Goal: Task Accomplishment & Management: Complete application form

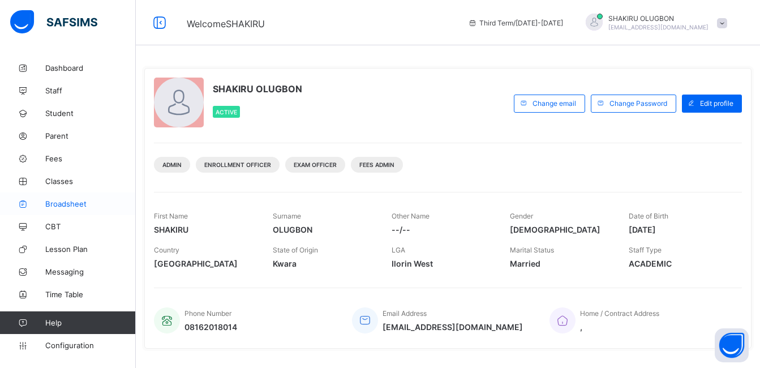
drag, startPoint x: 0, startPoint y: 0, endPoint x: 56, endPoint y: 202, distance: 209.5
click at [56, 202] on span "Broadsheet" at bounding box center [90, 203] width 90 height 9
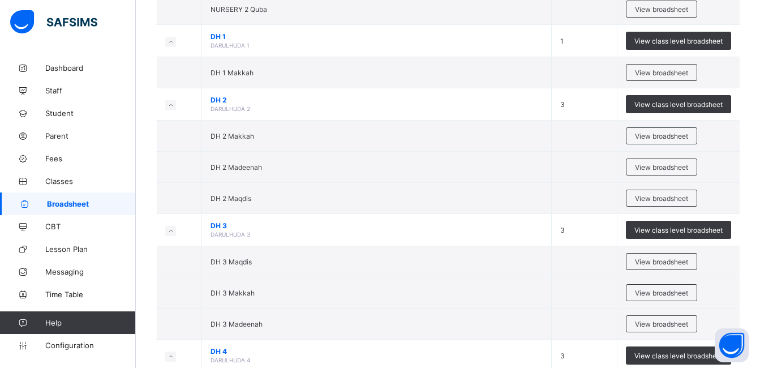
scroll to position [700, 0]
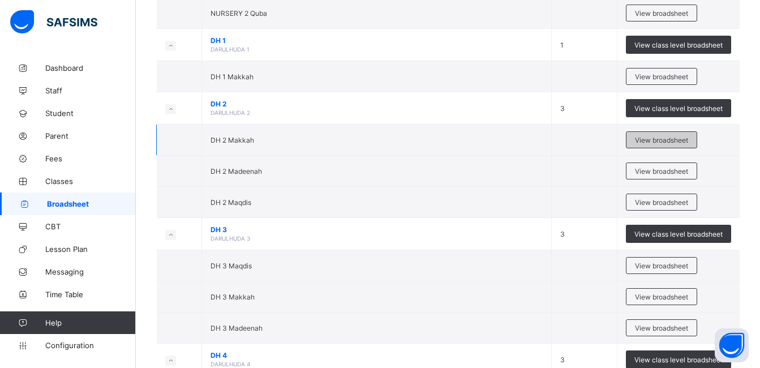
click at [685, 143] on span "View broadsheet" at bounding box center [661, 140] width 53 height 8
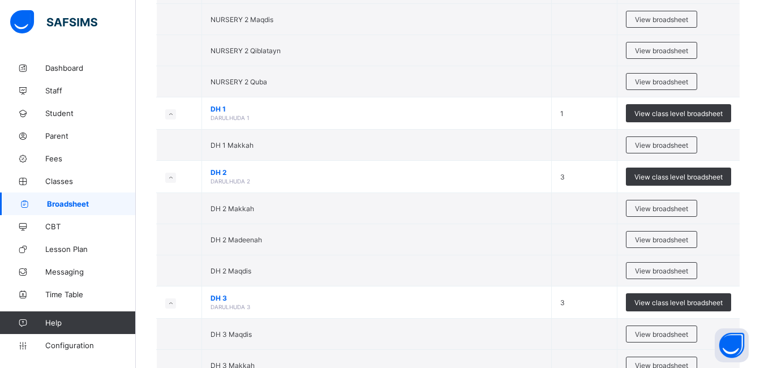
scroll to position [656, 0]
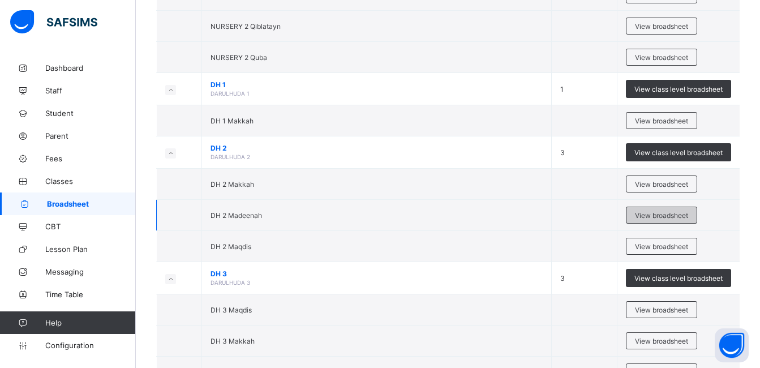
click at [679, 218] on span "View broadsheet" at bounding box center [661, 215] width 53 height 8
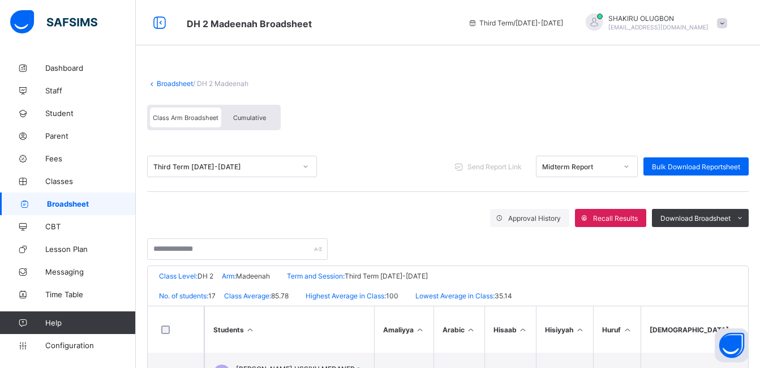
click at [164, 82] on link "Broadsheet" at bounding box center [175, 83] width 36 height 8
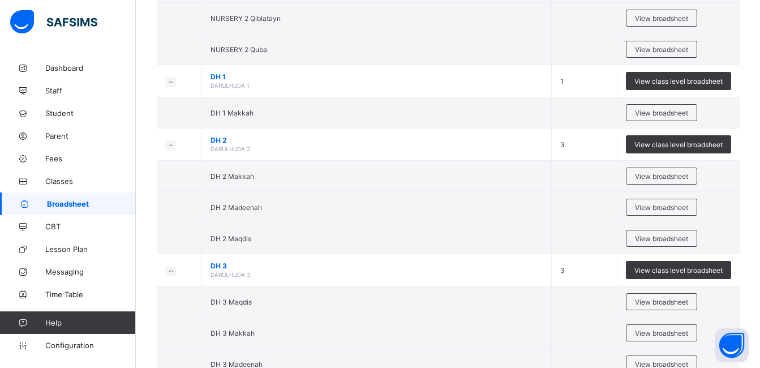
scroll to position [665, 0]
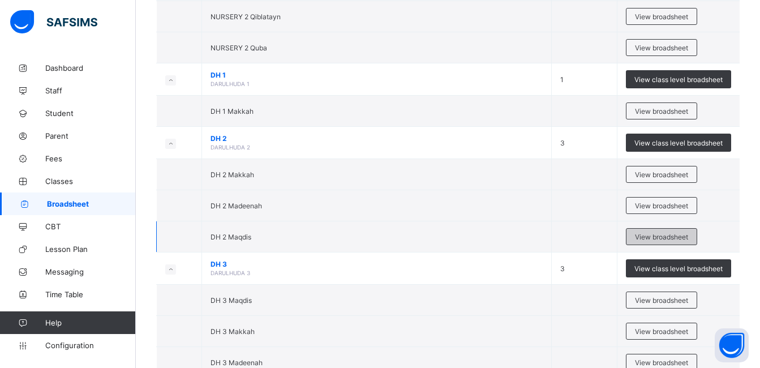
click at [680, 230] on div "View broadsheet" at bounding box center [661, 236] width 71 height 17
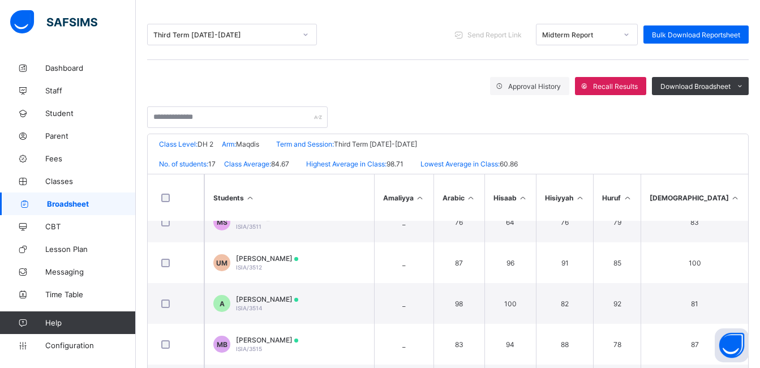
scroll to position [264, 0]
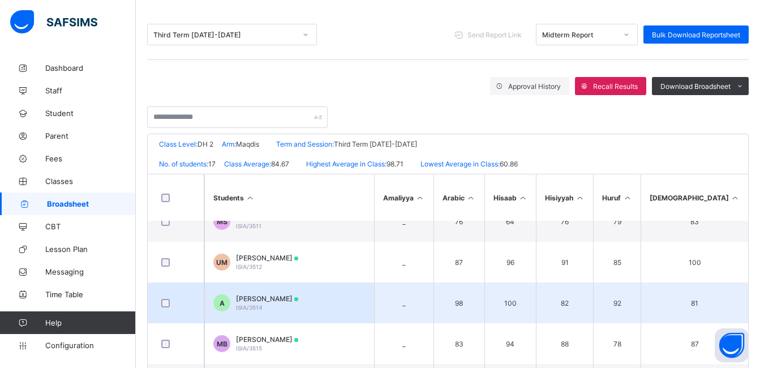
click at [257, 296] on span "AHMAD KABIR" at bounding box center [267, 298] width 62 height 8
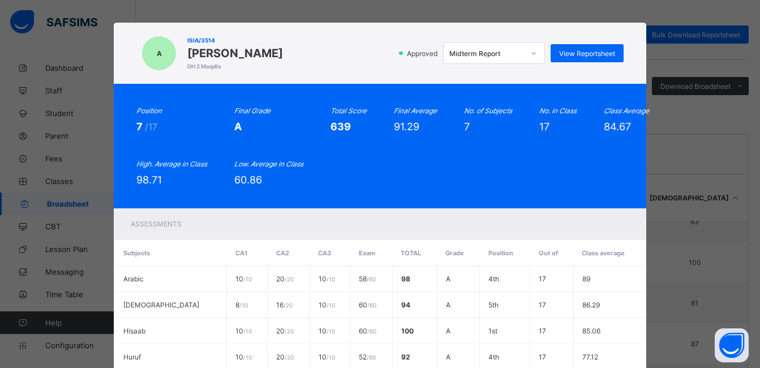
scroll to position [0, 0]
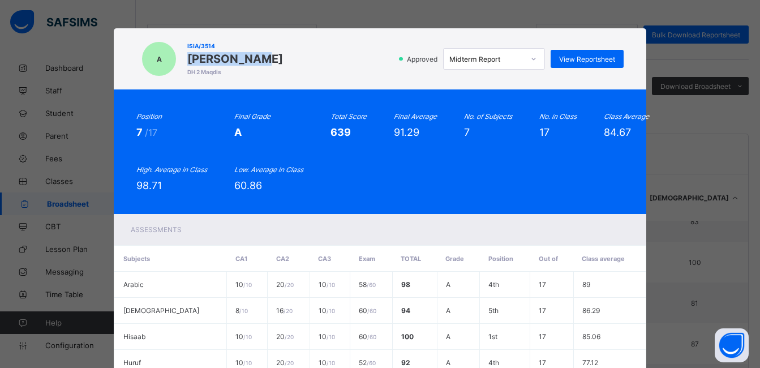
drag, startPoint x: 262, startPoint y: 54, endPoint x: 184, endPoint y: 51, distance: 78.1
click at [187, 51] on div "ISIA/3514 AHMAD KABIR DH 2 Maqdis" at bounding box center [235, 59] width 96 height 38
copy span "AHMAD KABIR"
click at [571, 56] on span "View Reportsheet" at bounding box center [587, 59] width 56 height 8
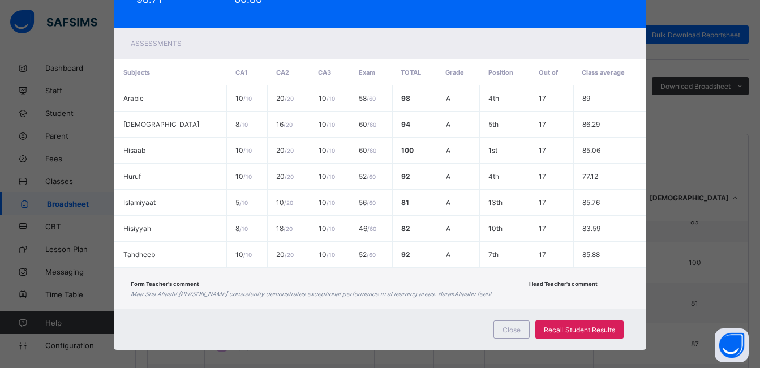
scroll to position [196, 0]
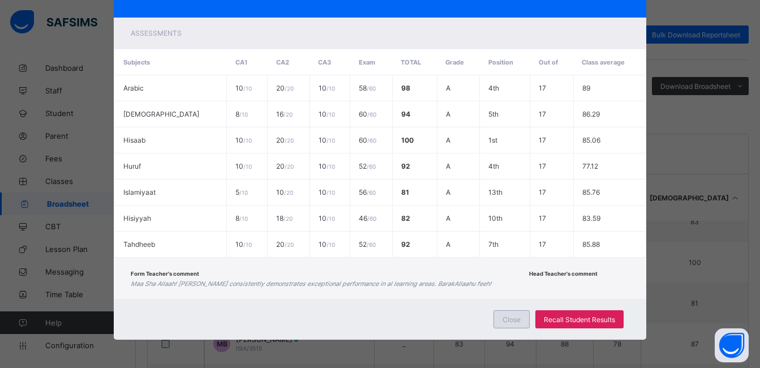
click at [520, 318] on span "Close" at bounding box center [511, 319] width 18 height 8
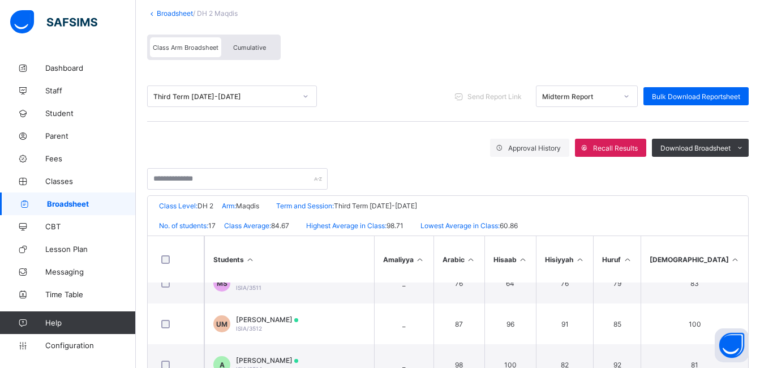
scroll to position [0, 0]
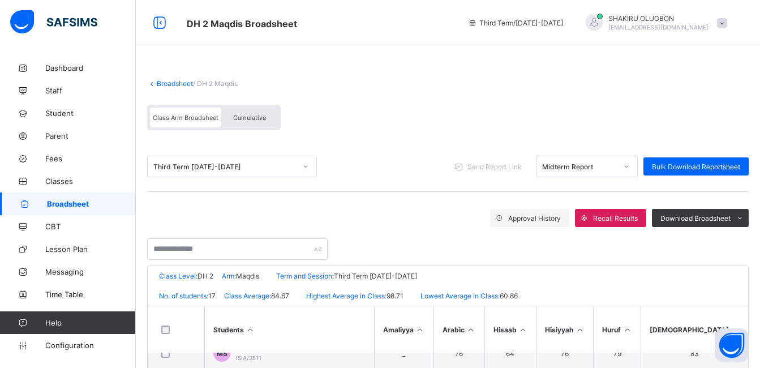
click at [167, 84] on link "Broadsheet" at bounding box center [175, 83] width 36 height 8
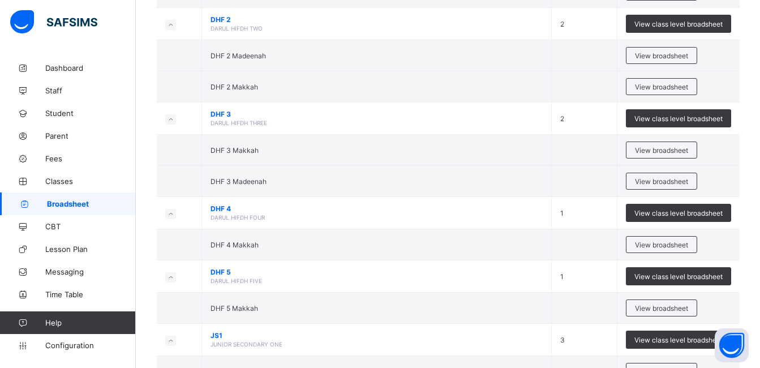
scroll to position [1898, 0]
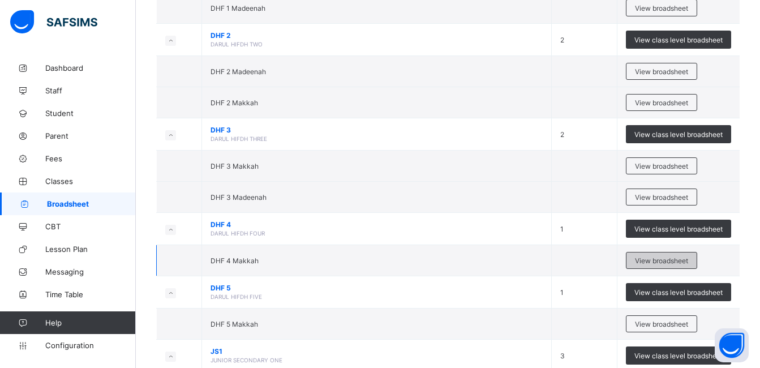
click at [669, 261] on span "View broadsheet" at bounding box center [661, 260] width 53 height 8
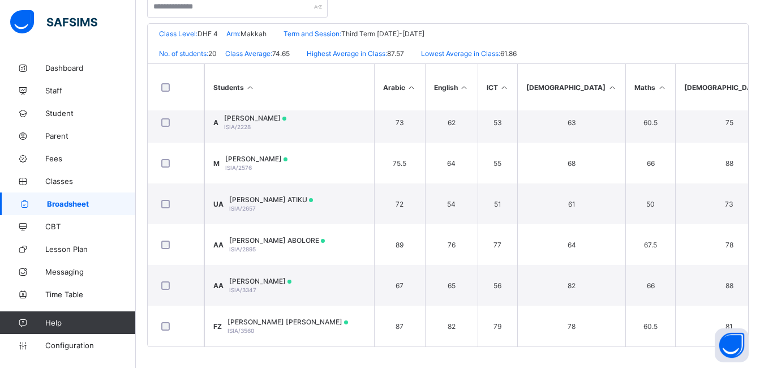
scroll to position [244, 0]
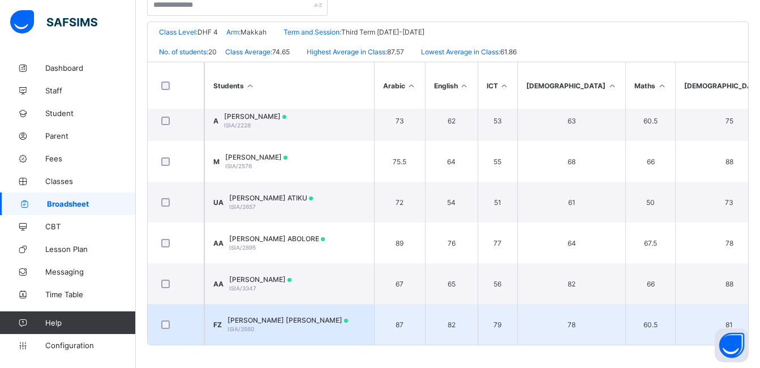
click at [279, 316] on span "[PERSON_NAME] [PERSON_NAME]" at bounding box center [287, 320] width 120 height 8
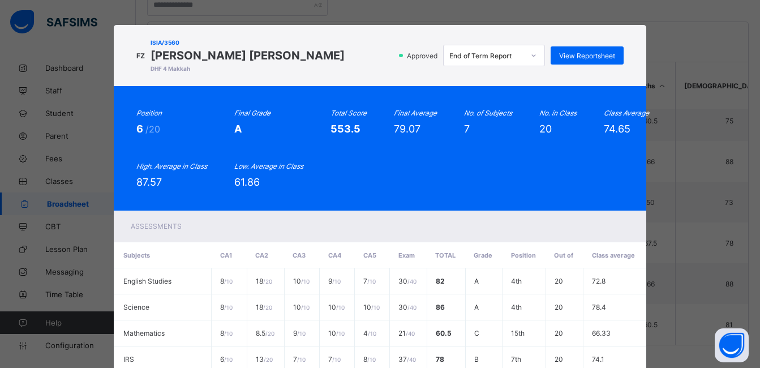
scroll to position [0, 0]
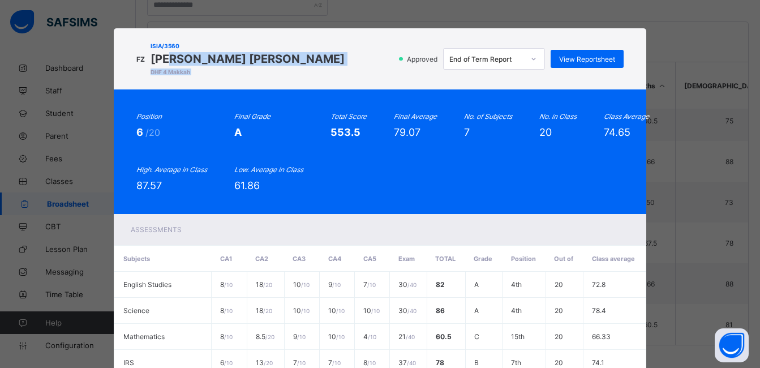
drag, startPoint x: 315, startPoint y: 59, endPoint x: 198, endPoint y: 63, distance: 117.1
click at [198, 63] on div "FZ ISIA/3560 FATIMA KABIRU ZAHRA DHF 4 Makkah Approved End of Term Report View …" at bounding box center [379, 59] width 486 height 38
click at [198, 63] on span "[PERSON_NAME] [PERSON_NAME]" at bounding box center [247, 59] width 194 height 14
drag, startPoint x: 263, startPoint y: 54, endPoint x: 316, endPoint y: 56, distance: 52.6
click at [316, 56] on div "FZ ISIA/3560 FATIMA KABIRU ZAHRA DHF 4 Makkah Approved End of Term Report View …" at bounding box center [379, 59] width 486 height 38
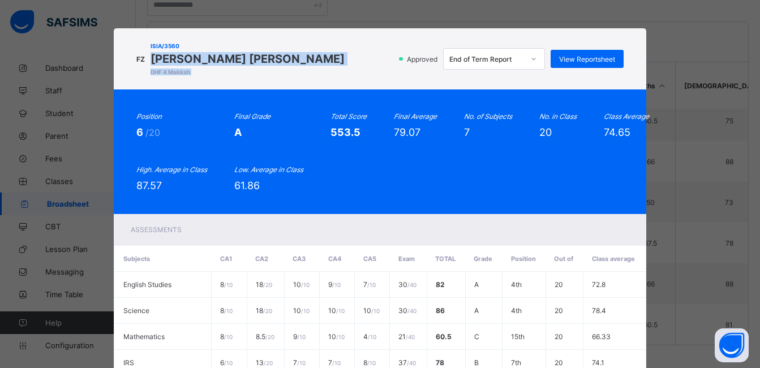
click at [316, 56] on div "FZ ISIA/3560 FATIMA KABIRU ZAHRA DHF 4 Makkah Approved End of Term Report View …" at bounding box center [379, 59] width 486 height 38
drag, startPoint x: 309, startPoint y: 54, endPoint x: 184, endPoint y: 61, distance: 125.2
click at [184, 61] on span "[PERSON_NAME] [PERSON_NAME]" at bounding box center [247, 59] width 194 height 14
copy span "[PERSON_NAME] [PERSON_NAME]"
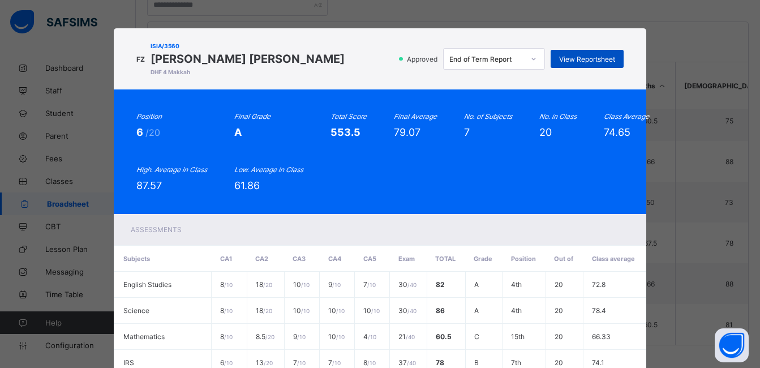
click at [584, 60] on span "View Reportsheet" at bounding box center [587, 59] width 56 height 8
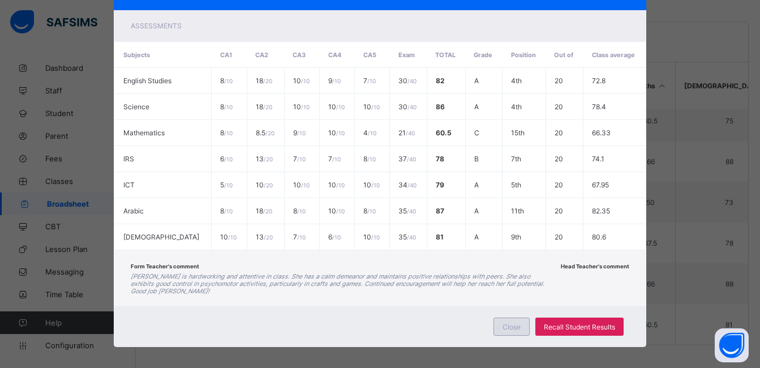
click at [506, 322] on span "Close" at bounding box center [511, 326] width 18 height 8
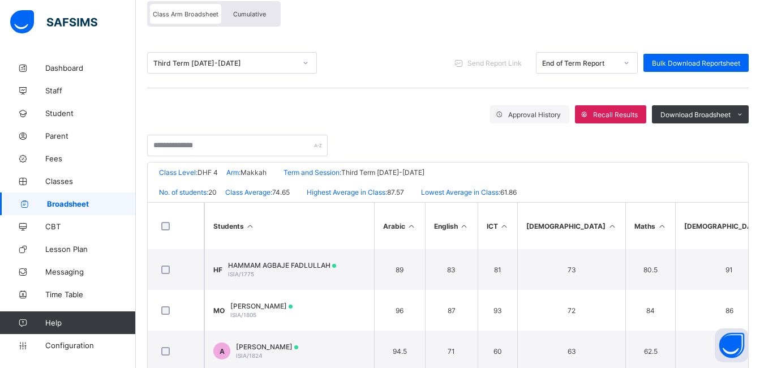
scroll to position [0, 0]
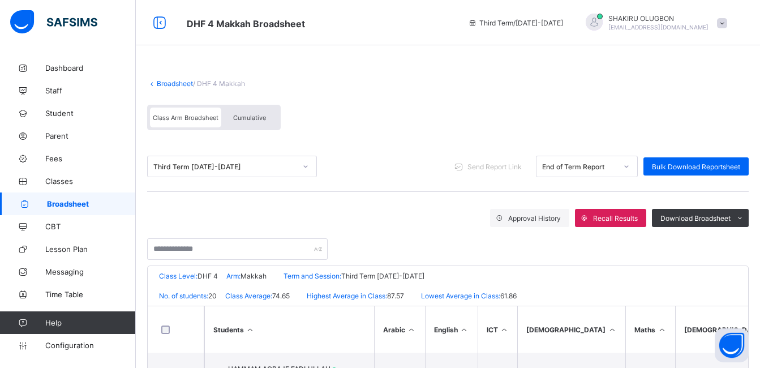
click at [173, 81] on link "Broadsheet" at bounding box center [175, 83] width 36 height 8
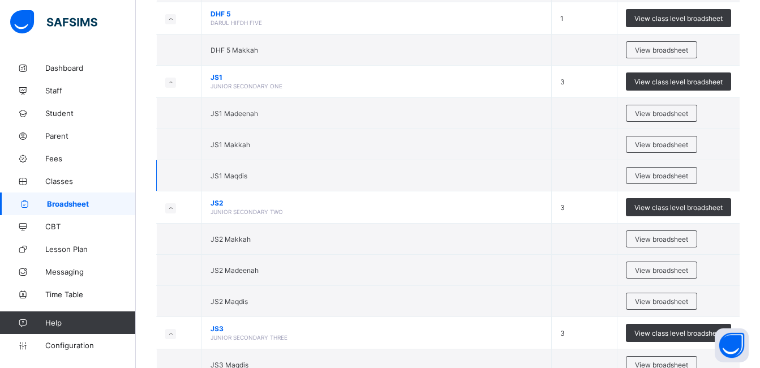
scroll to position [2175, 0]
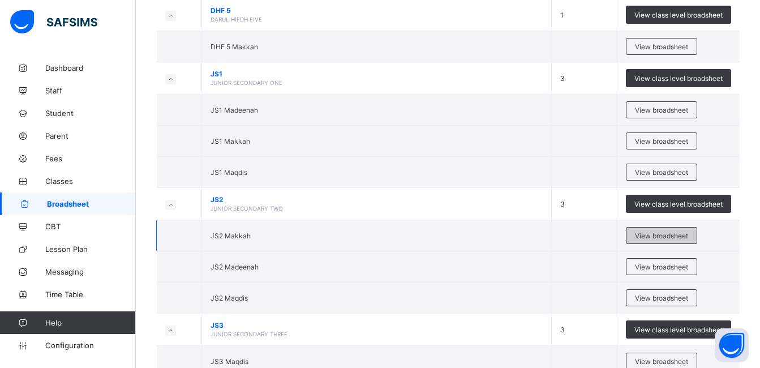
click at [656, 238] on span "View broadsheet" at bounding box center [661, 235] width 53 height 8
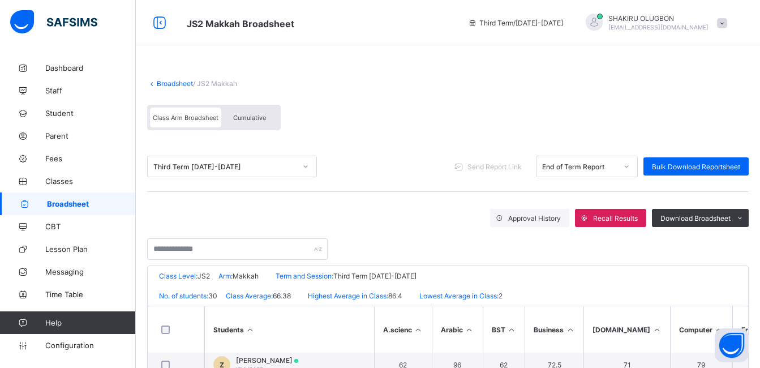
click at [179, 87] on link "Broadsheet" at bounding box center [175, 83] width 36 height 8
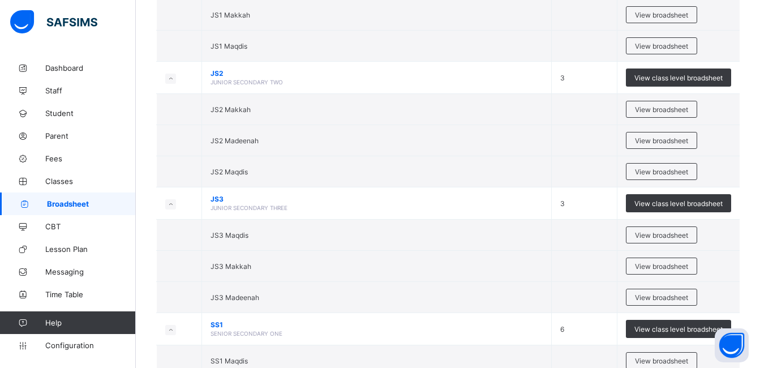
scroll to position [2301, 0]
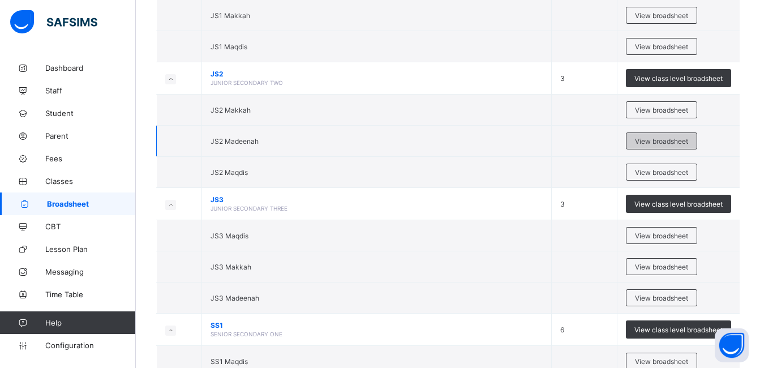
click at [661, 139] on span "View broadsheet" at bounding box center [661, 141] width 53 height 8
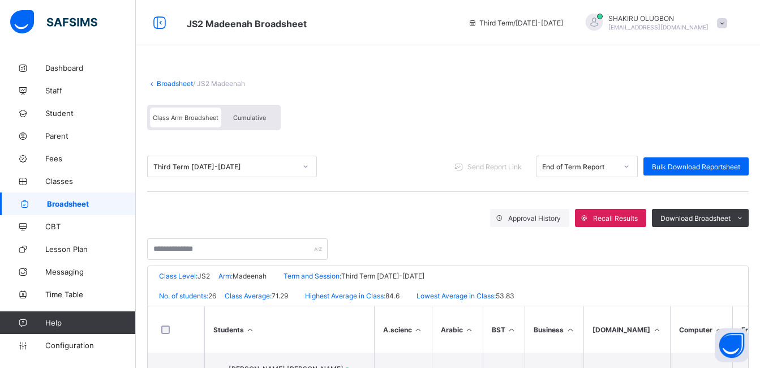
click at [176, 82] on link "Broadsheet" at bounding box center [175, 83] width 36 height 8
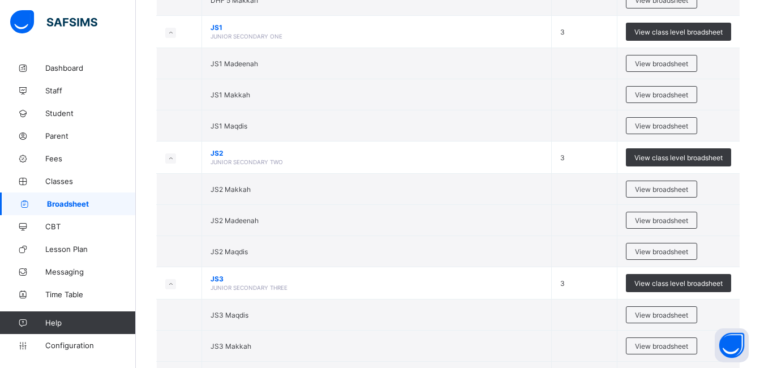
scroll to position [2224, 0]
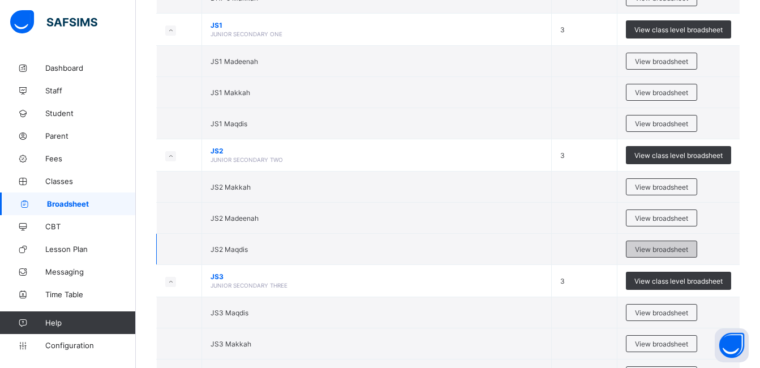
click at [680, 249] on span "View broadsheet" at bounding box center [661, 249] width 53 height 8
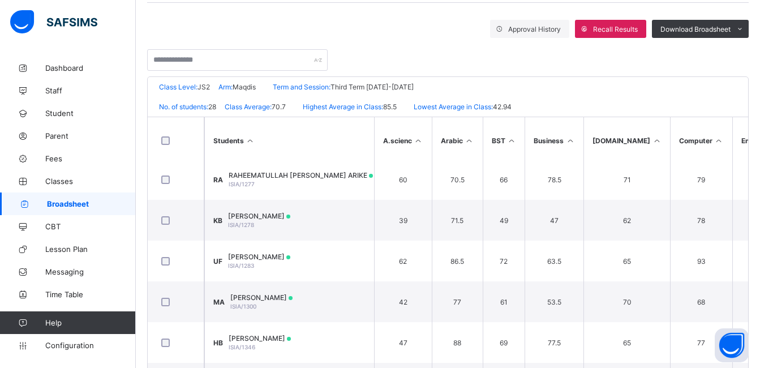
scroll to position [295, 0]
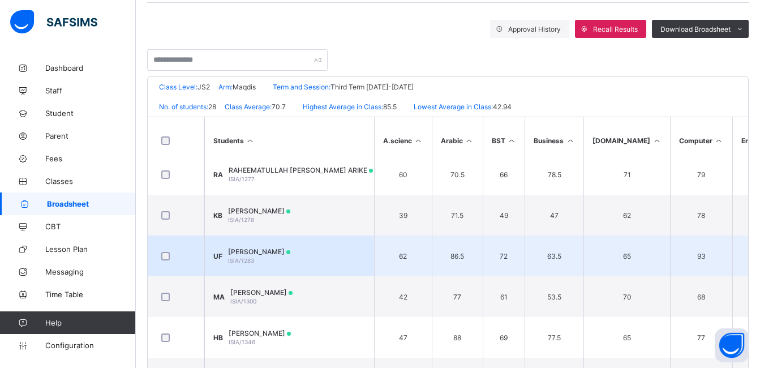
click at [253, 255] on span "UMAR KABIRU FARUK" at bounding box center [259, 251] width 62 height 8
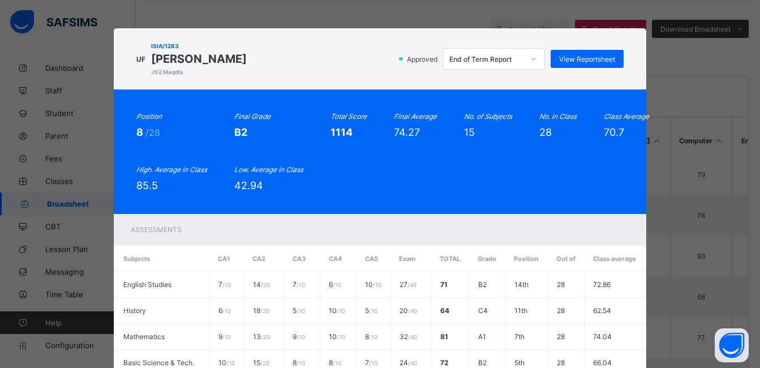
drag, startPoint x: 303, startPoint y: 58, endPoint x: 185, endPoint y: 63, distance: 117.8
click at [185, 63] on div "UF ISIA/1283 UMAR KABIRU FARUK JS2 Maqdis Approved End of Term Report View Repo…" at bounding box center [379, 59] width 486 height 38
copy span "UMAR KABIRU FARUK"
click at [575, 58] on span "View Reportsheet" at bounding box center [587, 59] width 56 height 8
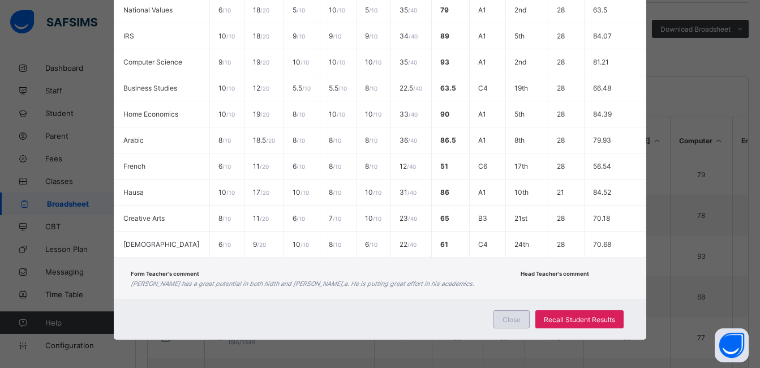
click at [523, 325] on div "Close" at bounding box center [511, 319] width 36 height 18
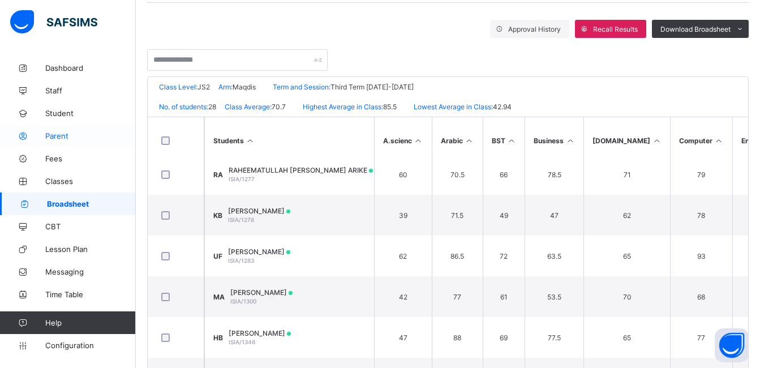
click at [84, 135] on span "Parent" at bounding box center [90, 135] width 90 height 9
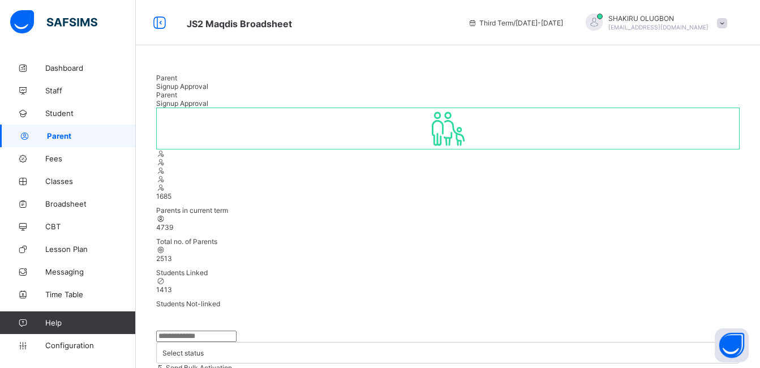
select select "**"
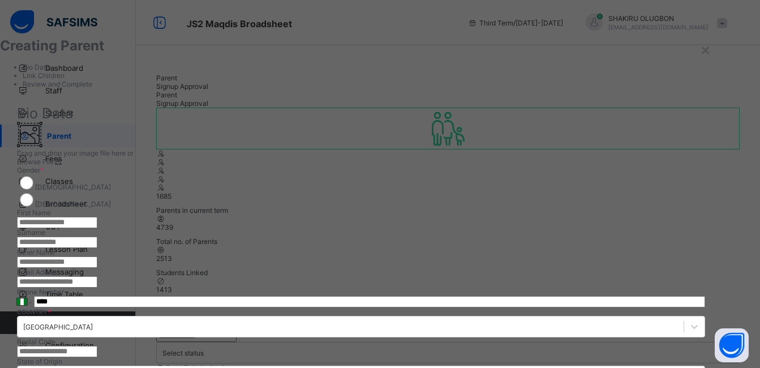
click at [97, 217] on input "text" at bounding box center [57, 222] width 80 height 11
type input "******"
click at [97, 236] on input "text" at bounding box center [57, 241] width 80 height 11
type input "****"
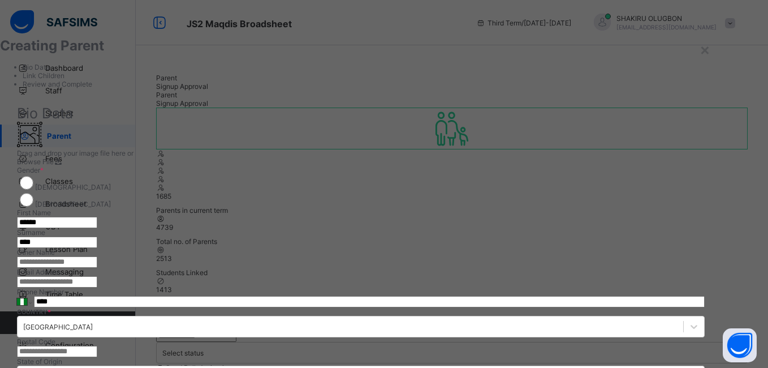
click at [97, 276] on input "email" at bounding box center [57, 281] width 80 height 11
type input "**********"
click at [499, 307] on input "****" at bounding box center [369, 301] width 671 height 11
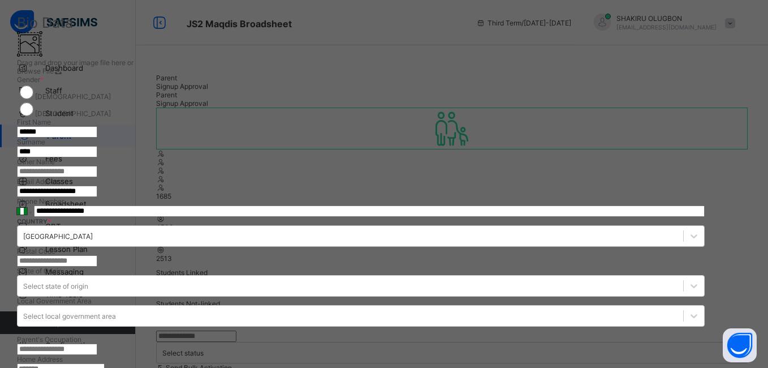
scroll to position [97, 0]
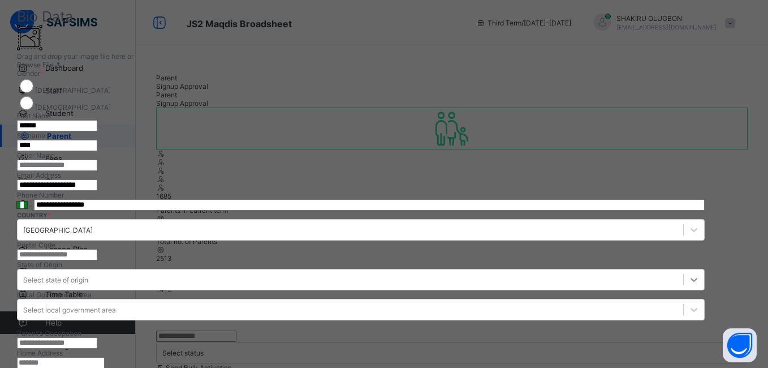
type input "**********"
click at [578, 276] on div "Select state of origin" at bounding box center [361, 279] width 688 height 21
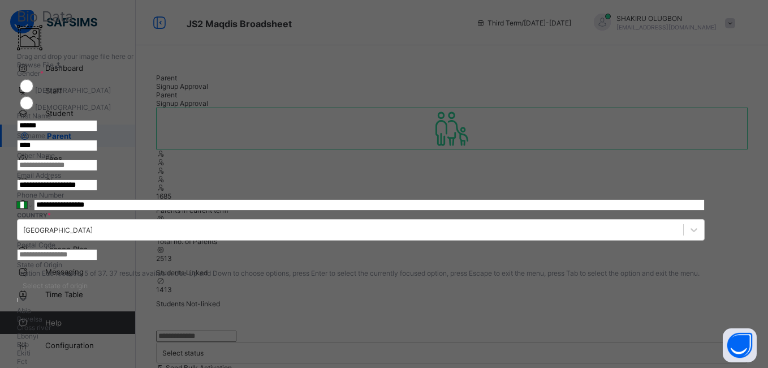
scroll to position [195, 0]
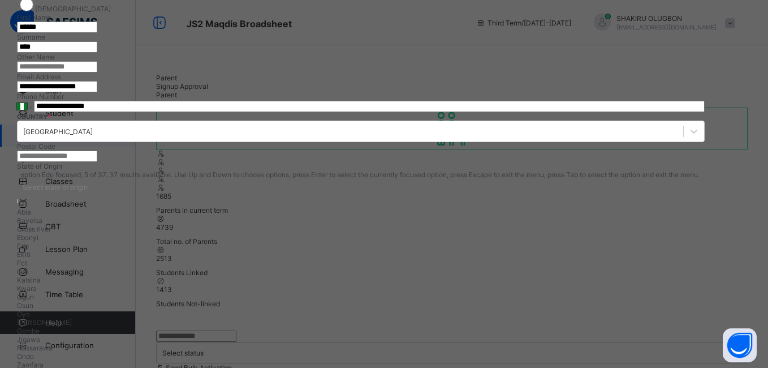
type input "*"
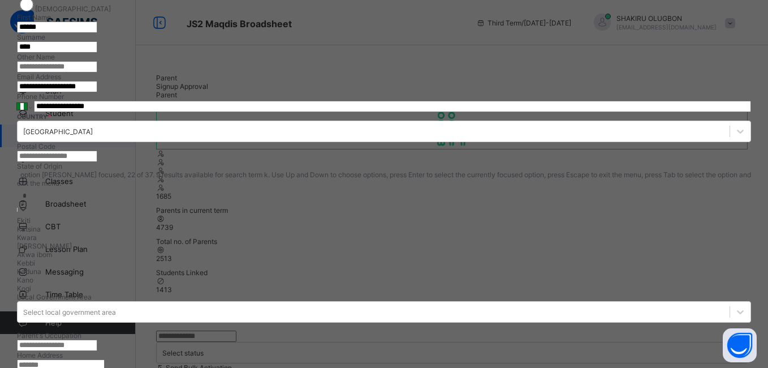
click at [523, 267] on div "Kebbi" at bounding box center [384, 262] width 734 height 8
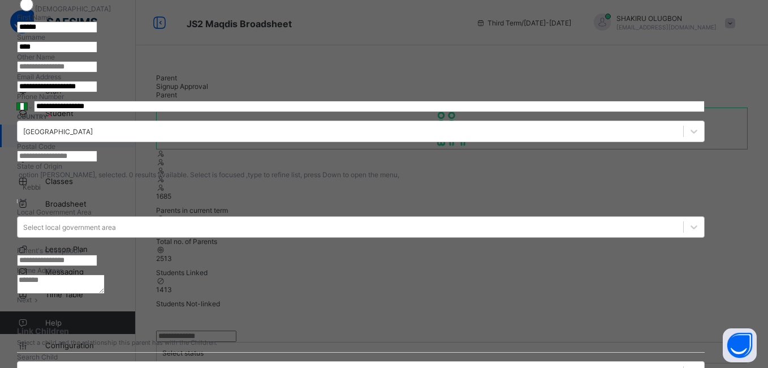
click at [116, 223] on div "Select local government area" at bounding box center [69, 227] width 93 height 8
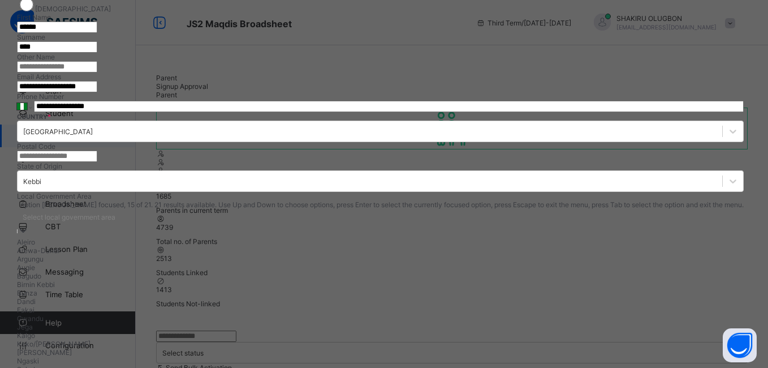
scroll to position [93, 0]
click at [648, 280] on div "Birnin Kebbi" at bounding box center [378, 284] width 723 height 8
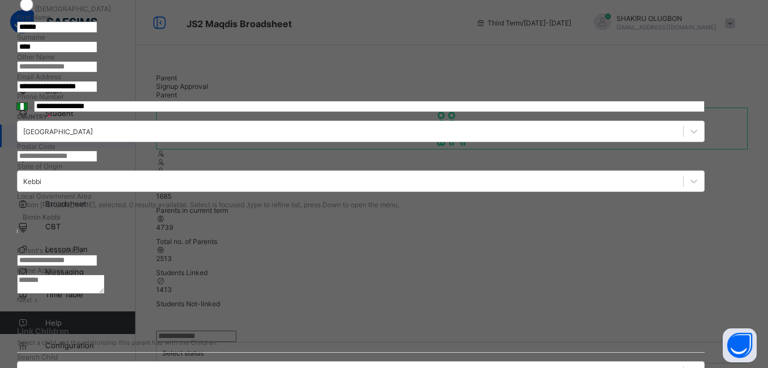
click at [97, 255] on input "text" at bounding box center [57, 260] width 80 height 11
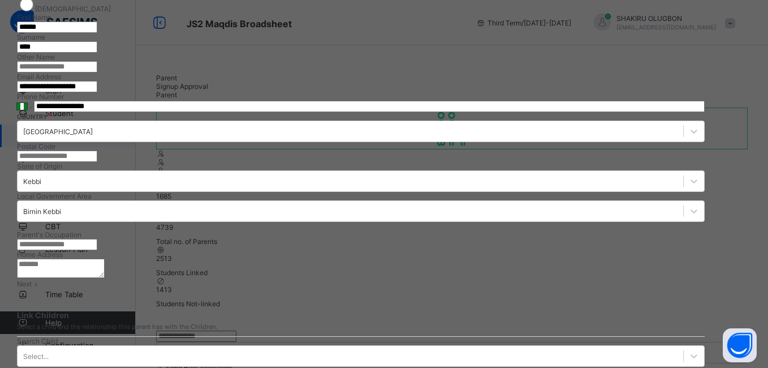
click at [578, 240] on div "**********" at bounding box center [361, 110] width 688 height 279
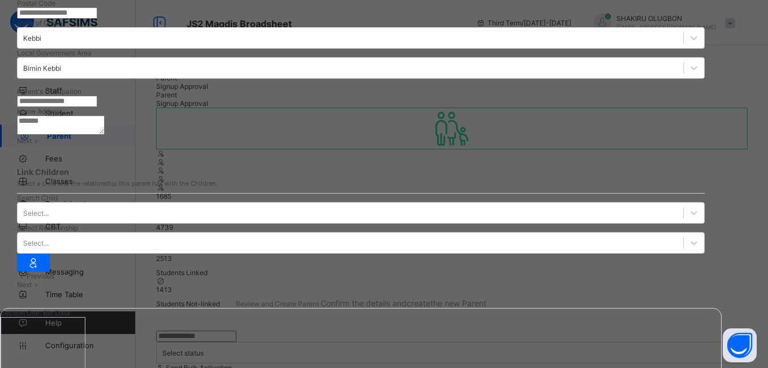
scroll to position [354, 0]
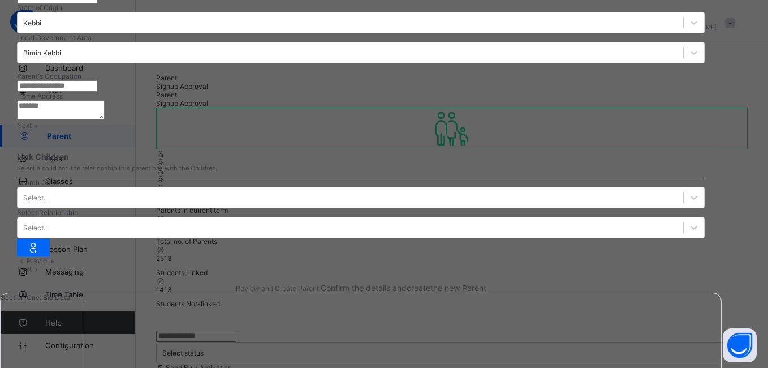
click at [105, 119] on textarea at bounding box center [61, 109] width 88 height 19
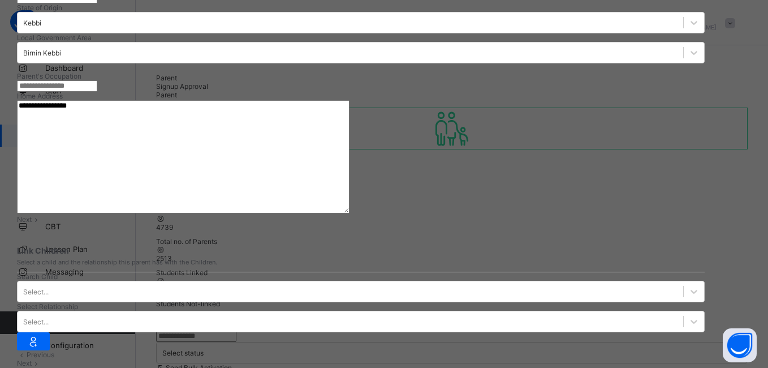
type textarea "**********"
click at [32, 223] on span "Next" at bounding box center [24, 219] width 15 height 8
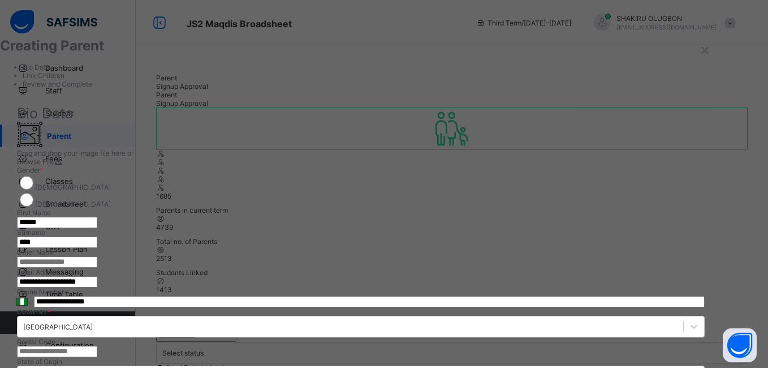
scroll to position [391, 0]
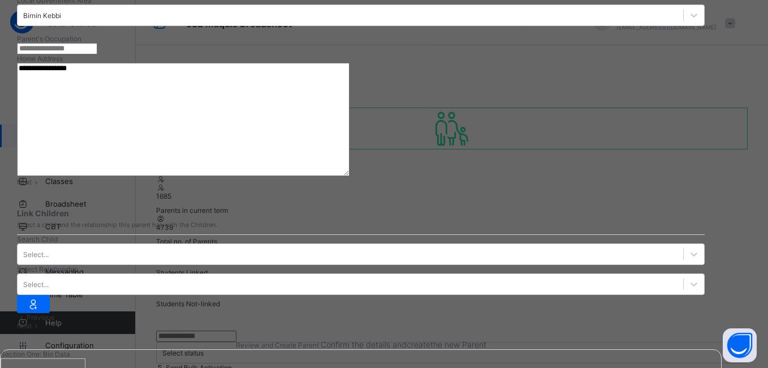
click at [667, 186] on div "Next" at bounding box center [361, 182] width 688 height 8
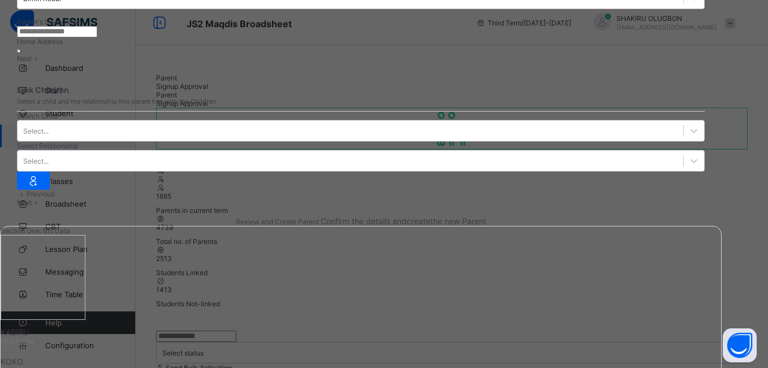
scroll to position [57, 0]
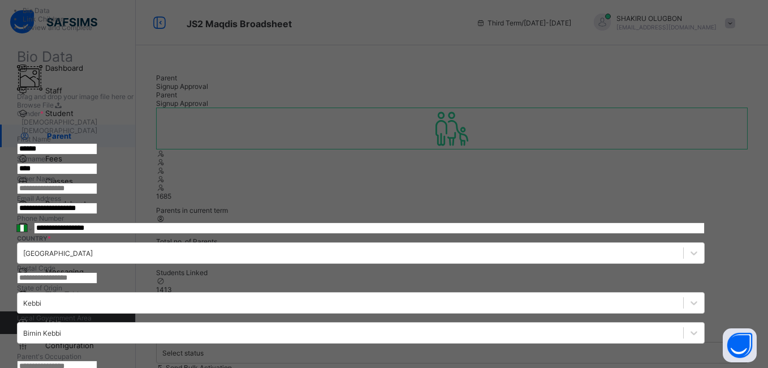
drag, startPoint x: 274, startPoint y: 106, endPoint x: 263, endPoint y: 109, distance: 11.8
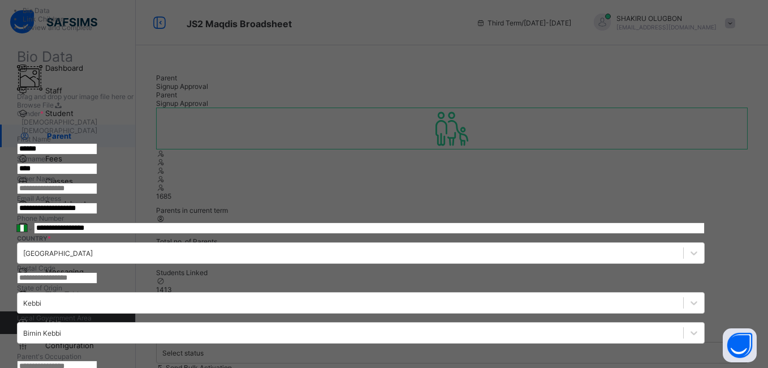
type input "*"
type input "****"
paste input "*********"
type input "*********"
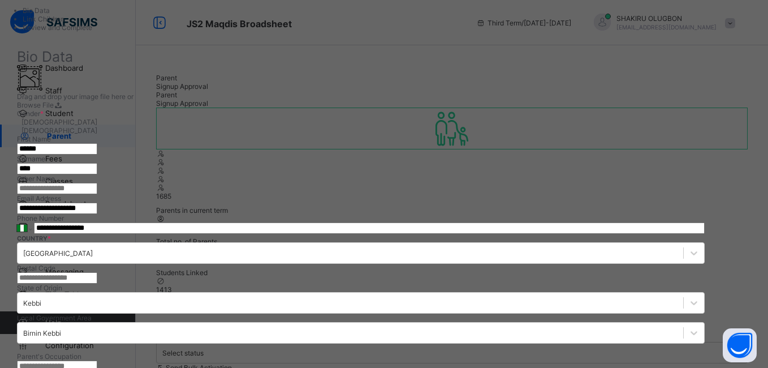
drag, startPoint x: 267, startPoint y: 107, endPoint x: 521, endPoint y: 110, distance: 254.0
drag, startPoint x: 255, startPoint y: 106, endPoint x: 261, endPoint y: 109, distance: 7.6
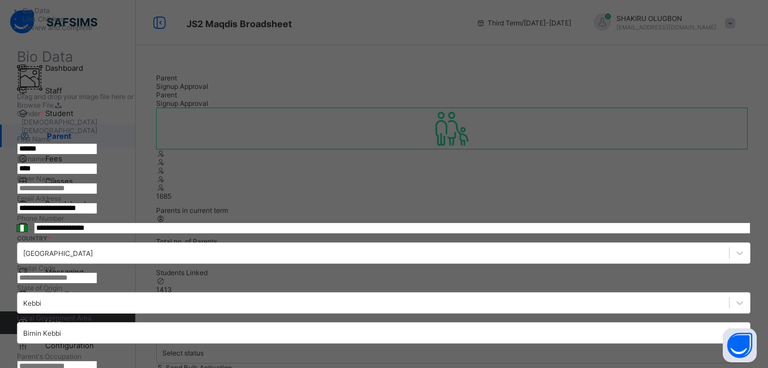
paste input "*********"
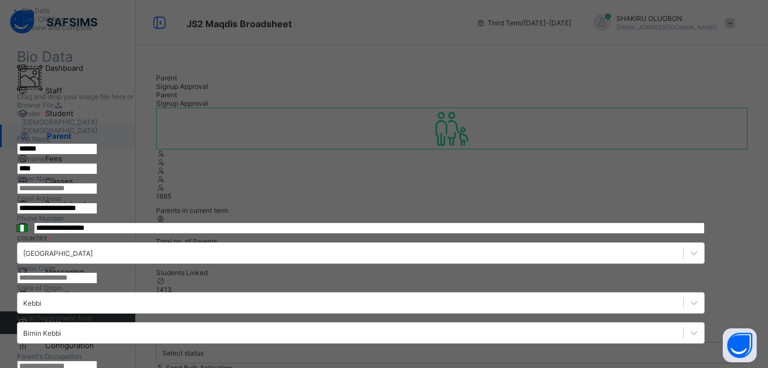
type input "*"
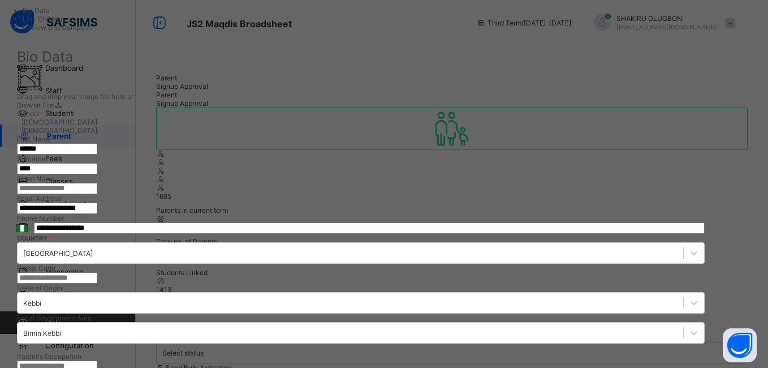
click at [96, 32] on ul "Bio Data Link Children Review and Complete" at bounding box center [361, 18] width 722 height 25
drag, startPoint x: 277, startPoint y: 106, endPoint x: 252, endPoint y: 109, distance: 25.6
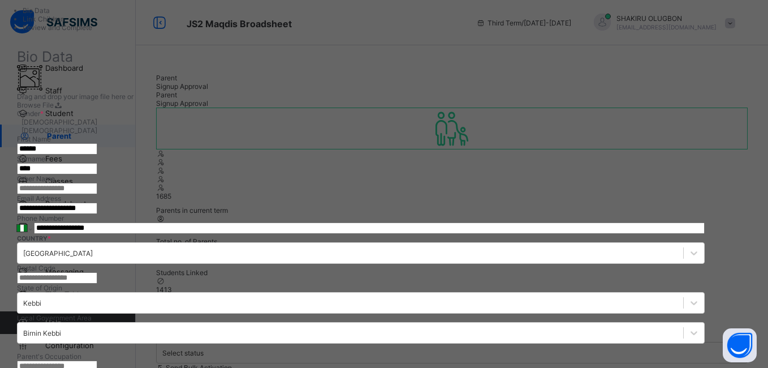
paste input "*********"
type input "*********"
click at [120, 32] on ul "Bio Data Link Children Review and Complete" at bounding box center [361, 18] width 722 height 25
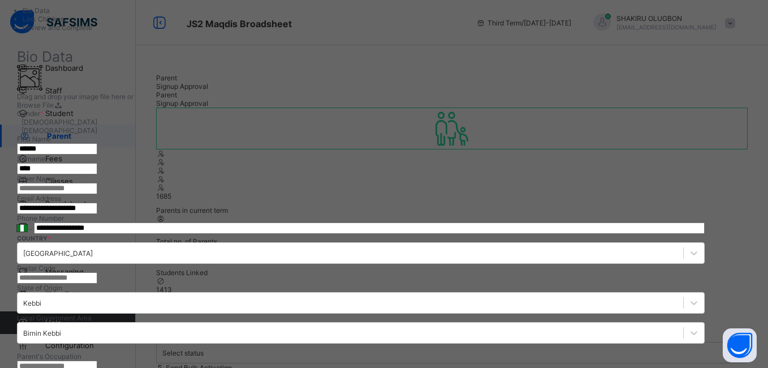
click at [120, 32] on ul "Bio Data Link Children Review and Complete" at bounding box center [361, 18] width 722 height 25
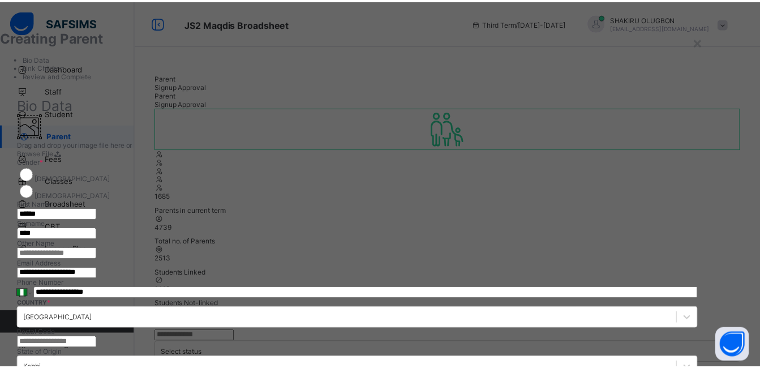
scroll to position [0, 0]
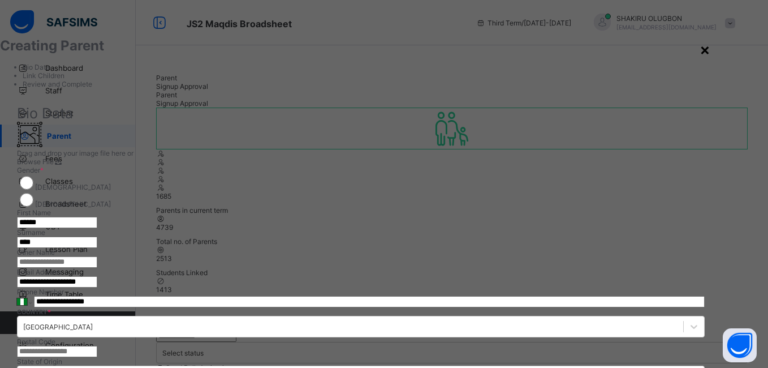
click at [710, 48] on div "×" at bounding box center [705, 49] width 11 height 19
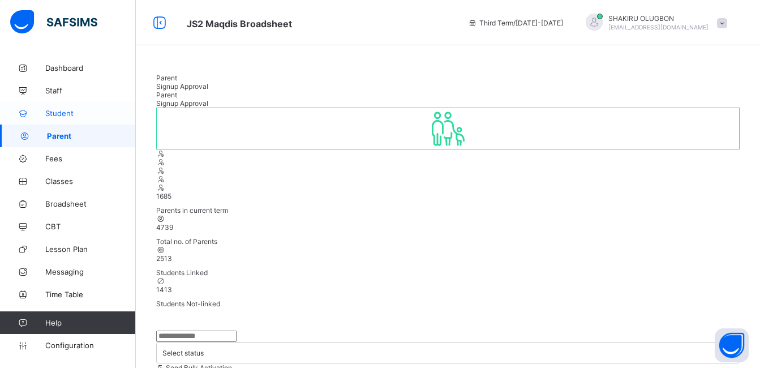
click at [64, 116] on span "Student" at bounding box center [90, 113] width 90 height 9
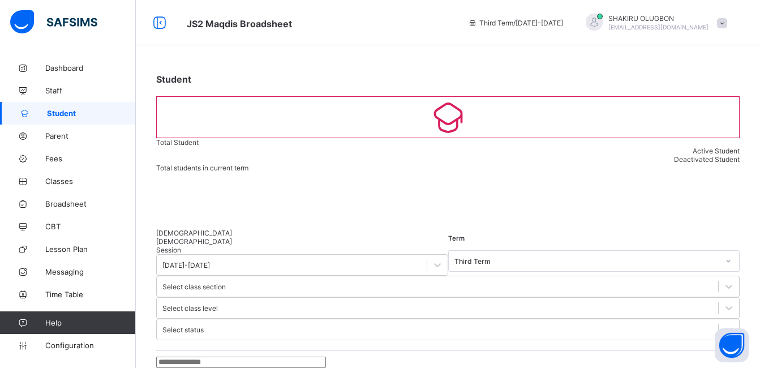
click at [202, 356] on input "text" at bounding box center [241, 361] width 170 height 11
paste input "*********"
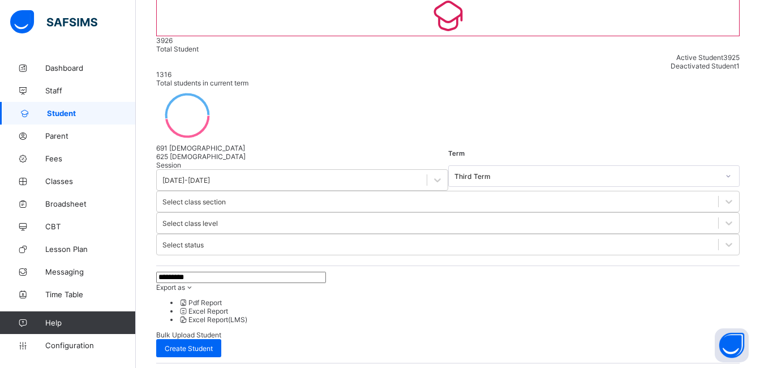
scroll to position [110, 0]
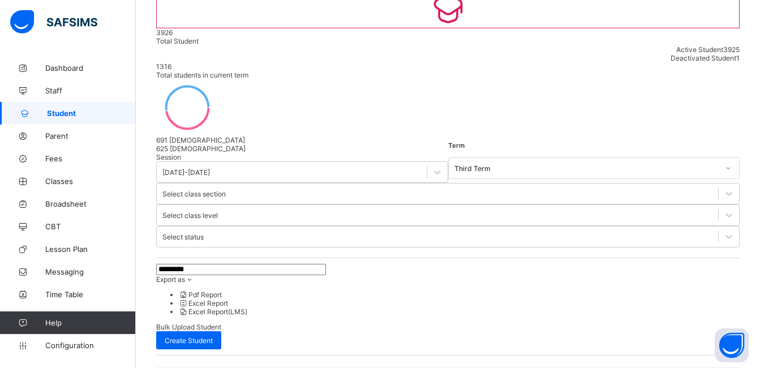
click at [223, 264] on input "*********" at bounding box center [241, 269] width 170 height 11
click at [186, 264] on input "*********" at bounding box center [241, 269] width 170 height 11
click at [183, 264] on input "*********" at bounding box center [241, 269] width 170 height 11
click at [175, 264] on input "*********" at bounding box center [241, 269] width 170 height 11
click at [179, 264] on input "*********" at bounding box center [241, 269] width 170 height 11
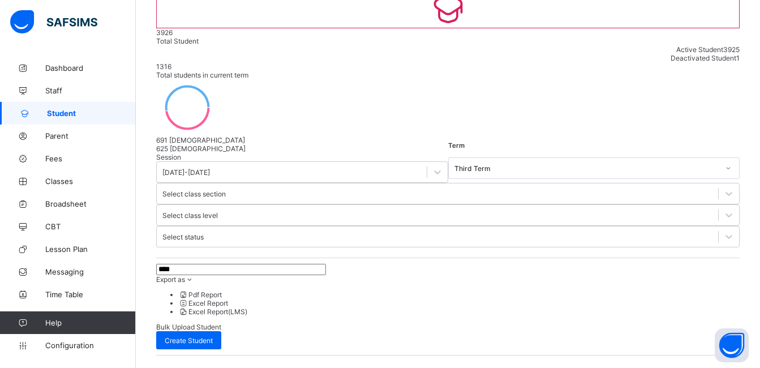
scroll to position [73, 0]
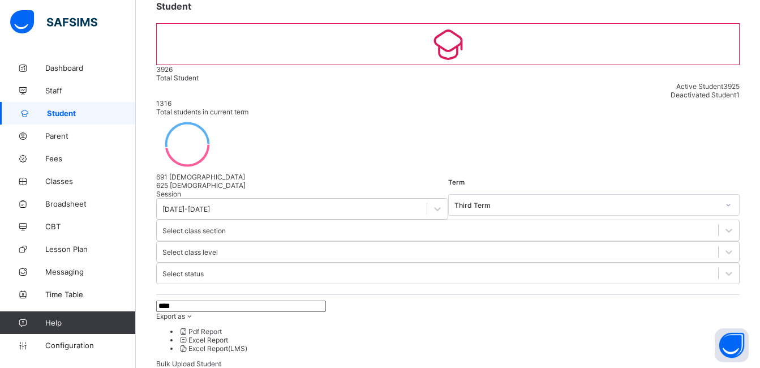
type input "****"
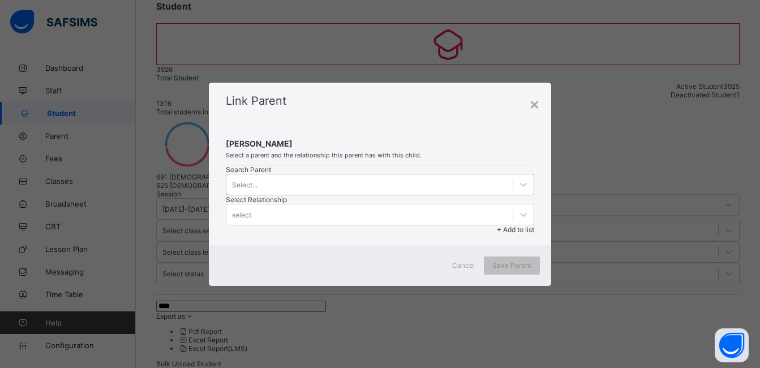
click at [246, 188] on div "Select..." at bounding box center [244, 184] width 25 height 8
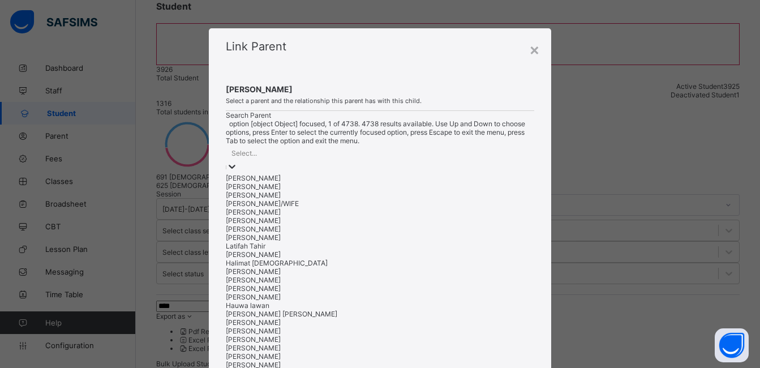
scroll to position [0, 0]
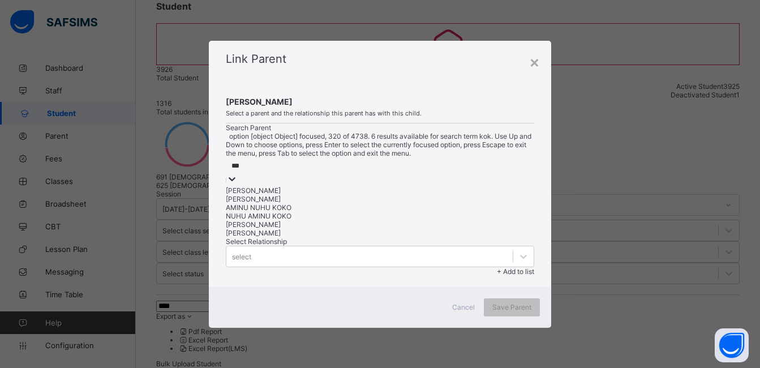
type input "****"
click at [282, 195] on div "KABIRU KOKO" at bounding box center [380, 190] width 308 height 8
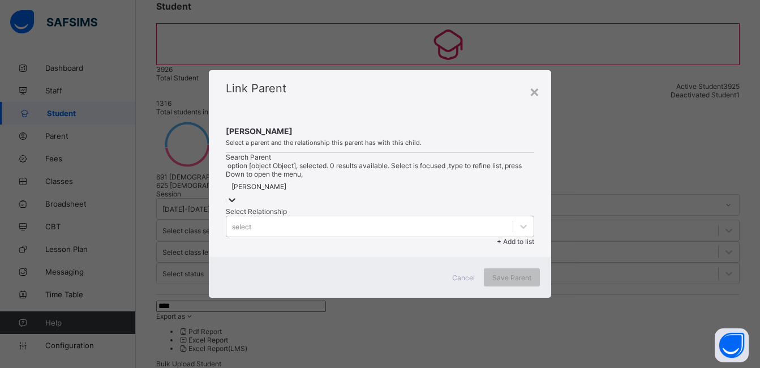
click at [417, 218] on div "select" at bounding box center [369, 226] width 286 height 16
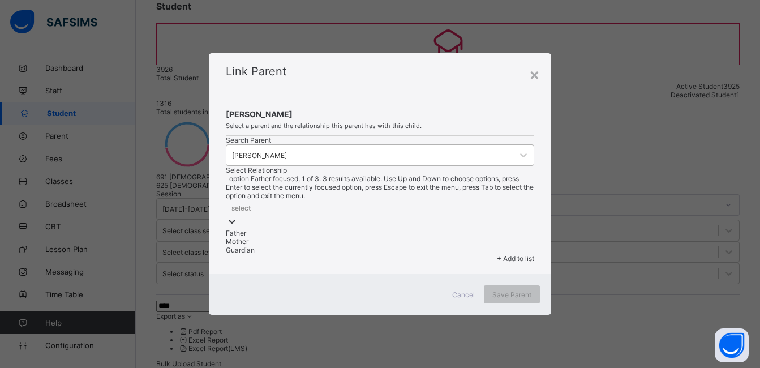
click at [412, 229] on div "Father" at bounding box center [380, 233] width 308 height 8
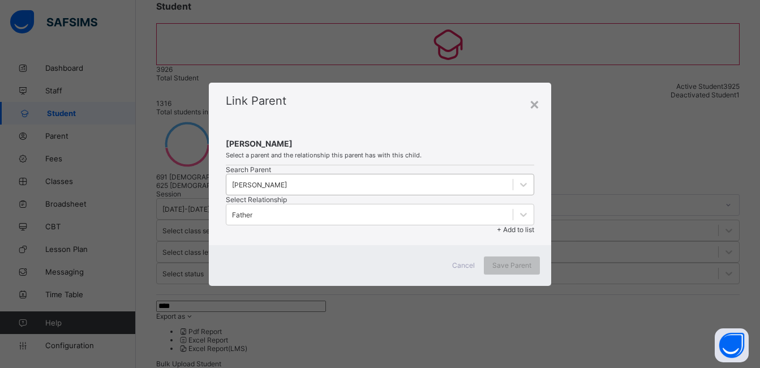
click at [544, 85] on div "Link Parent" at bounding box center [380, 98] width 342 height 31
click at [536, 94] on div "×" at bounding box center [534, 103] width 11 height 19
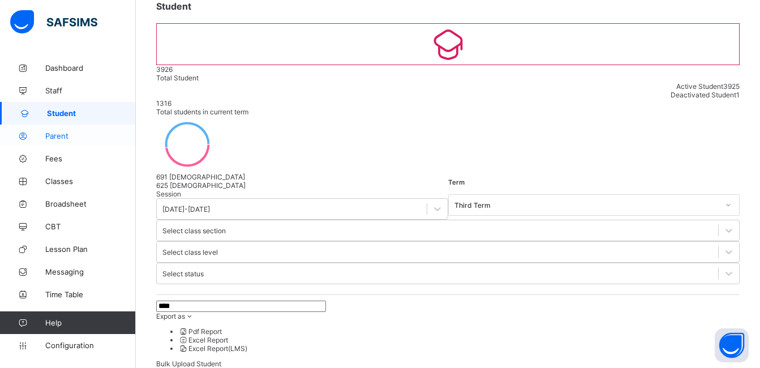
click at [66, 132] on span "Parent" at bounding box center [90, 135] width 90 height 9
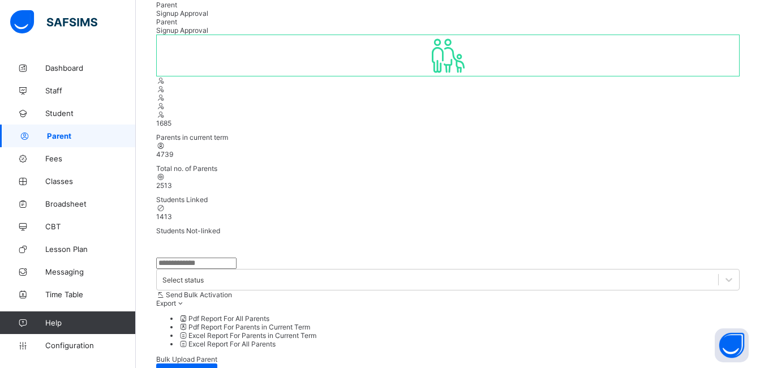
click at [195, 257] on input "text" at bounding box center [196, 262] width 80 height 11
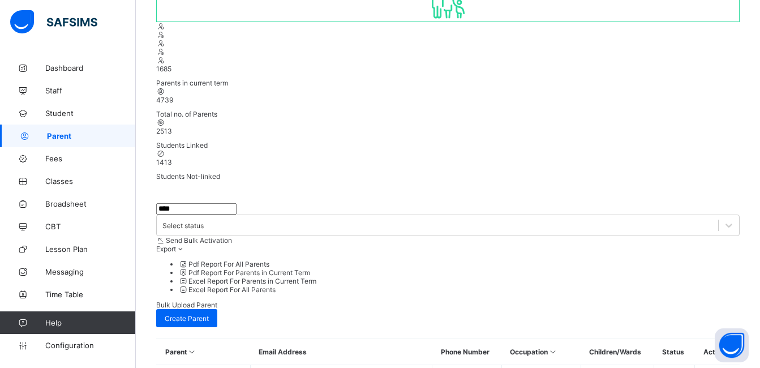
scroll to position [179, 0]
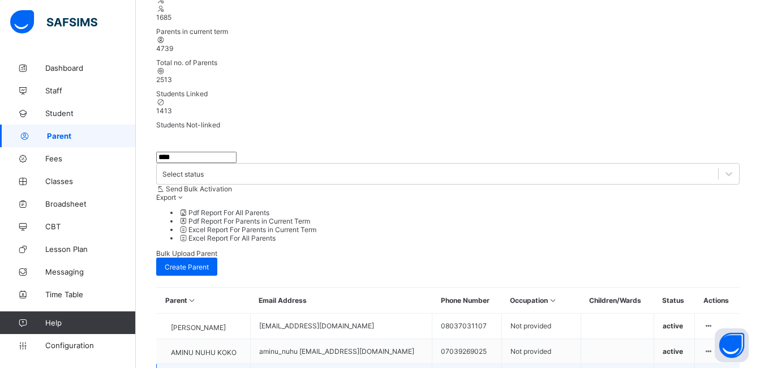
type input "****"
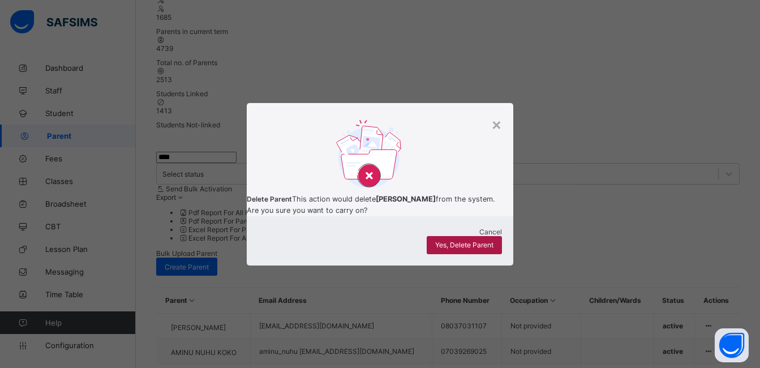
click at [458, 254] on div "Yes, Delete Parent" at bounding box center [463, 245] width 75 height 18
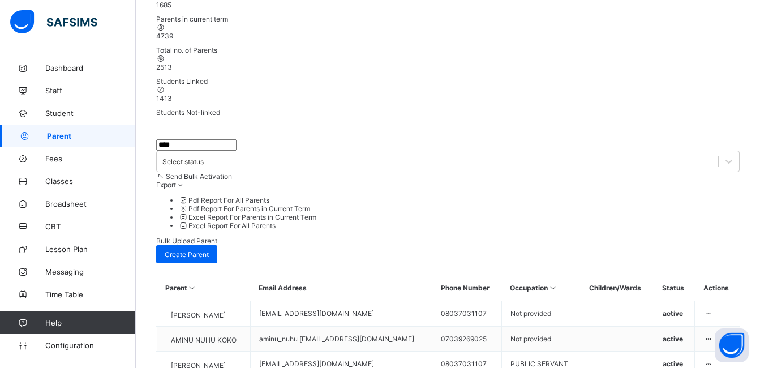
scroll to position [201, 0]
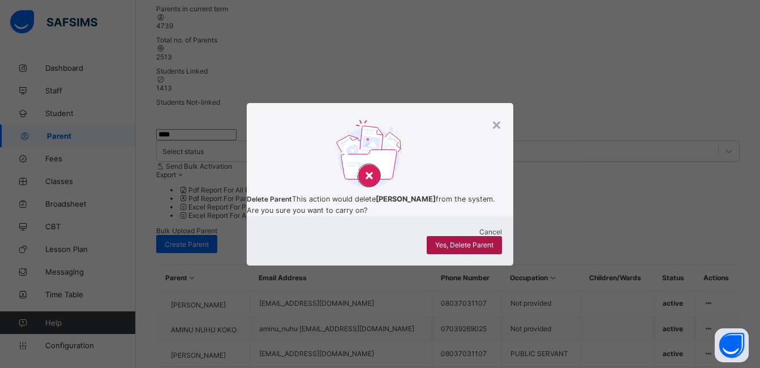
click at [469, 249] on span "Yes, Delete Parent" at bounding box center [464, 244] width 58 height 8
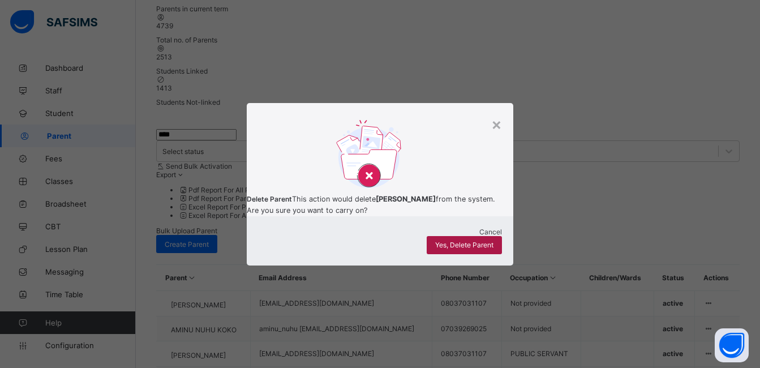
click at [463, 249] on span "Yes, Delete Parent" at bounding box center [464, 244] width 58 height 8
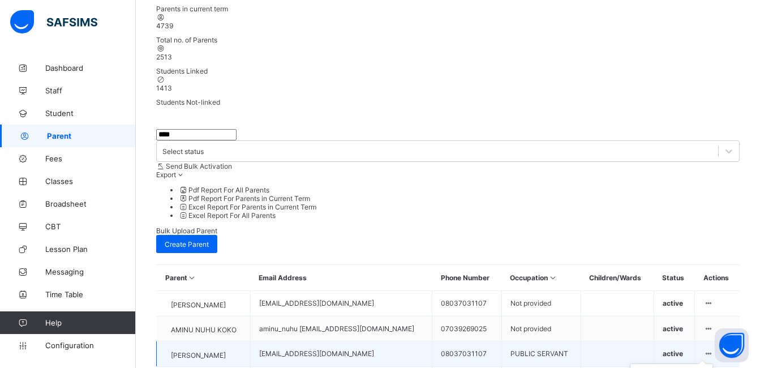
click at [713, 349] on icon at bounding box center [708, 353] width 10 height 8
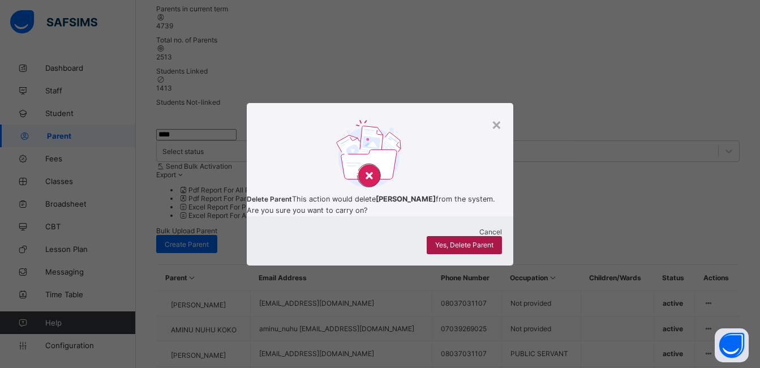
click at [471, 249] on span "Yes, Delete Parent" at bounding box center [464, 244] width 58 height 8
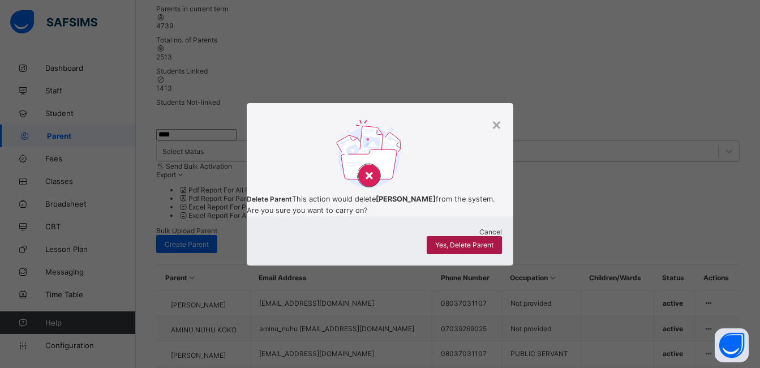
click at [470, 249] on span "Yes, Delete Parent" at bounding box center [464, 244] width 58 height 8
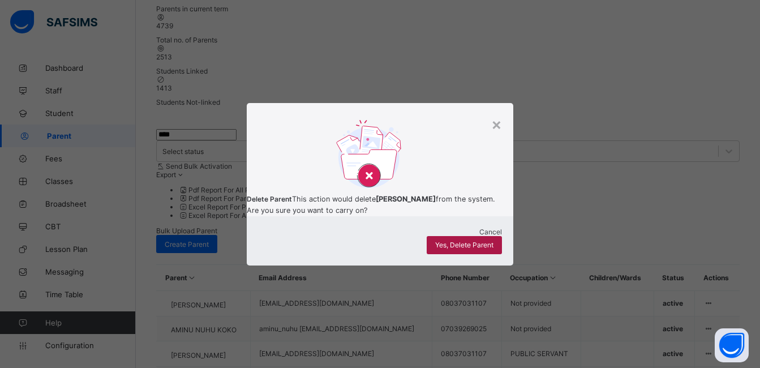
click at [474, 253] on div "Yes, Delete Parent" at bounding box center [463, 245] width 75 height 18
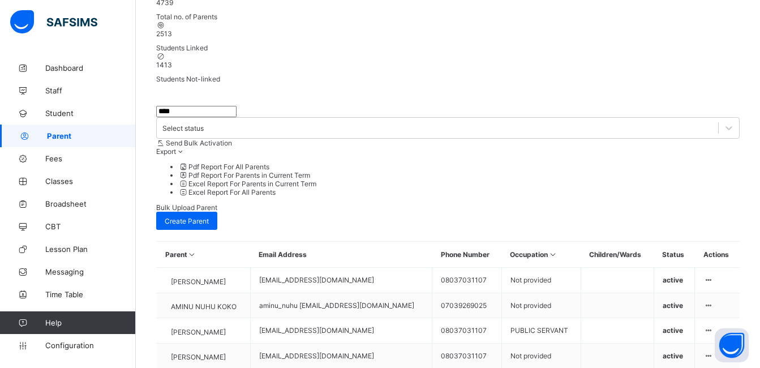
scroll to position [225, 0]
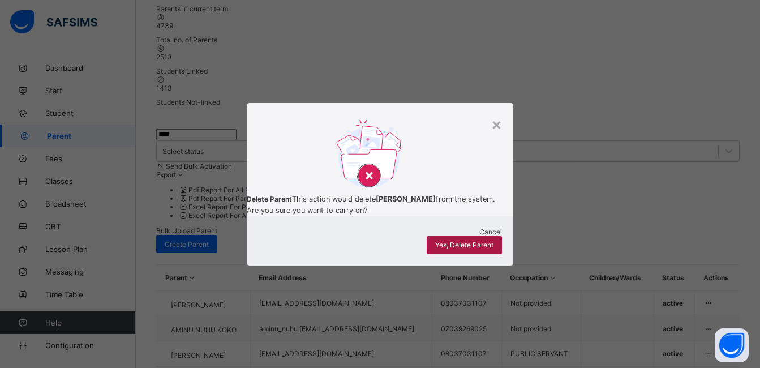
click at [459, 249] on span "Yes, Delete Parent" at bounding box center [464, 244] width 58 height 8
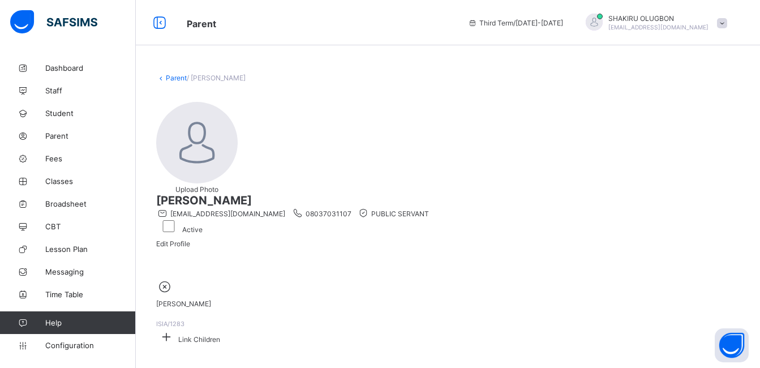
click at [190, 239] on div "Edit Profile" at bounding box center [173, 243] width 34 height 8
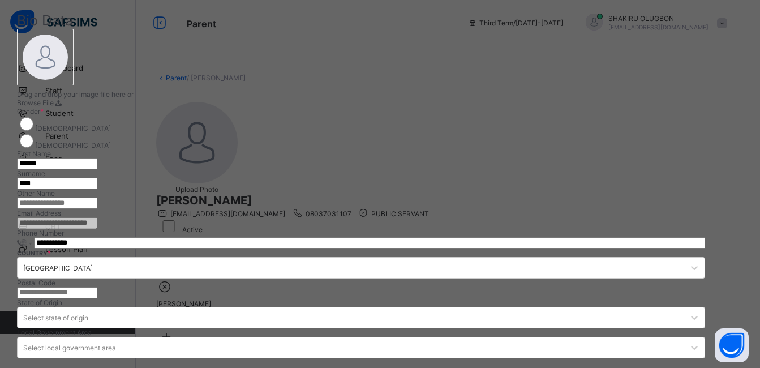
scroll to position [43, 0]
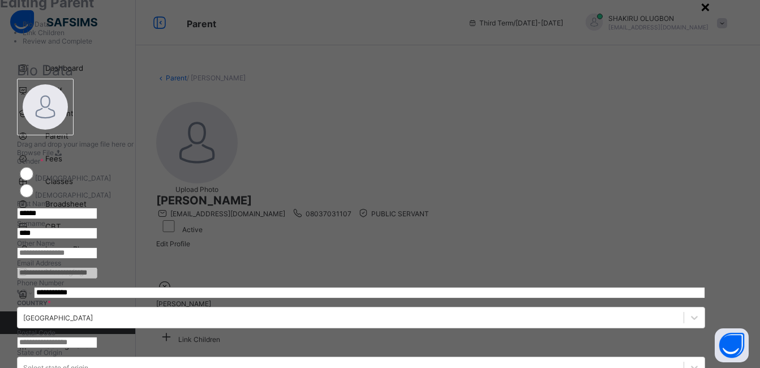
click at [710, 5] on div "×" at bounding box center [705, 6] width 11 height 19
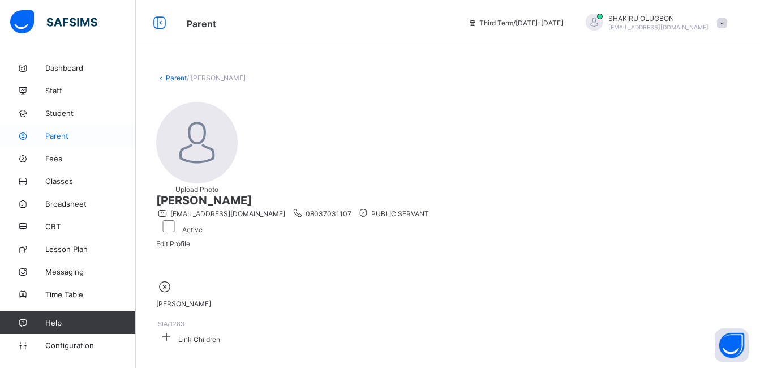
click at [63, 135] on span "Parent" at bounding box center [90, 135] width 90 height 9
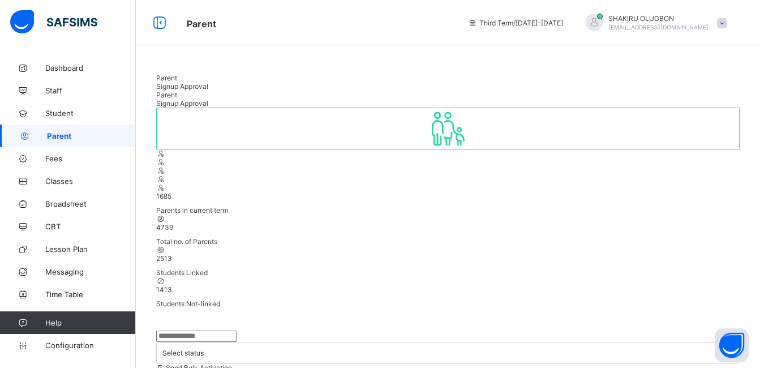
click at [202, 330] on input "text" at bounding box center [196, 335] width 80 height 11
type input "****"
click at [87, 104] on link "Student" at bounding box center [68, 113] width 136 height 23
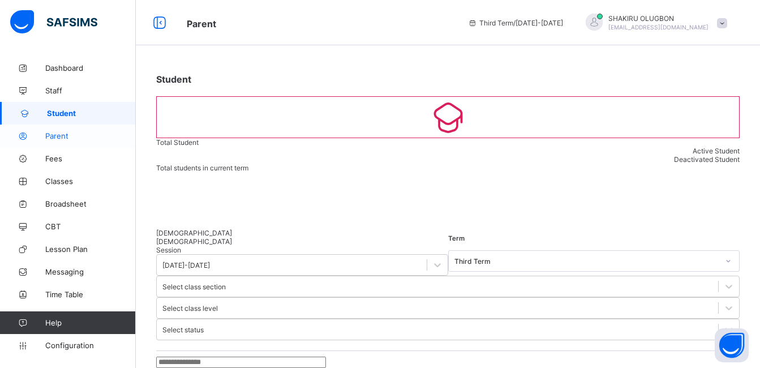
click at [71, 135] on span "Parent" at bounding box center [90, 135] width 90 height 9
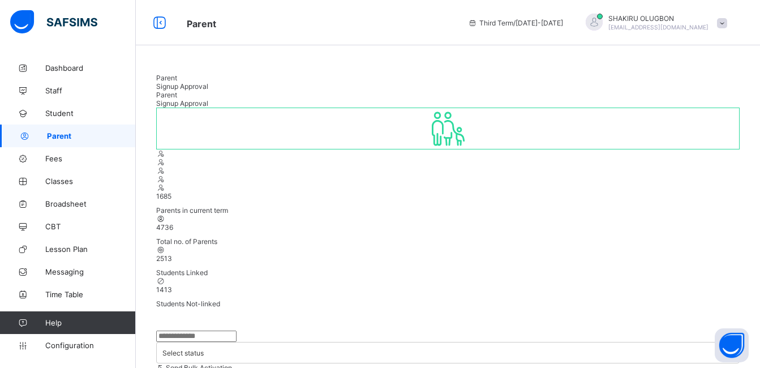
click at [196, 330] on input "text" at bounding box center [196, 335] width 80 height 11
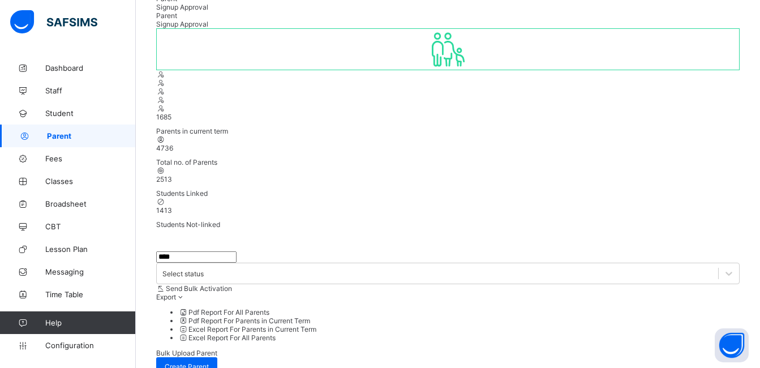
scroll to position [98, 0]
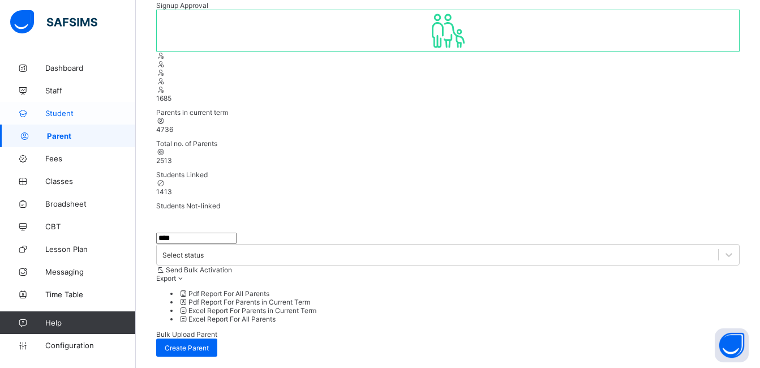
type input "****"
click at [70, 107] on link "Student" at bounding box center [68, 113] width 136 height 23
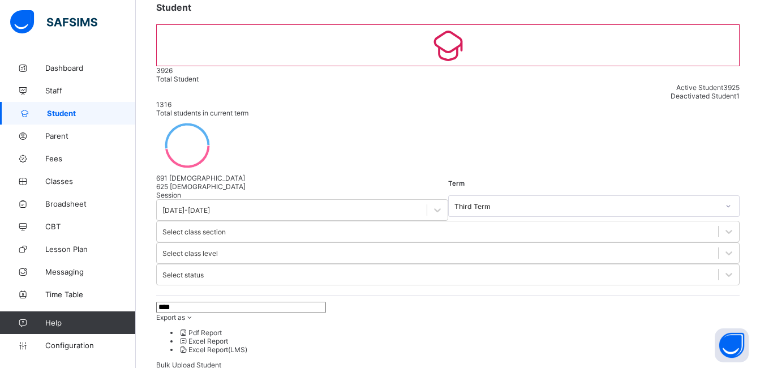
scroll to position [73, 0]
type input "****"
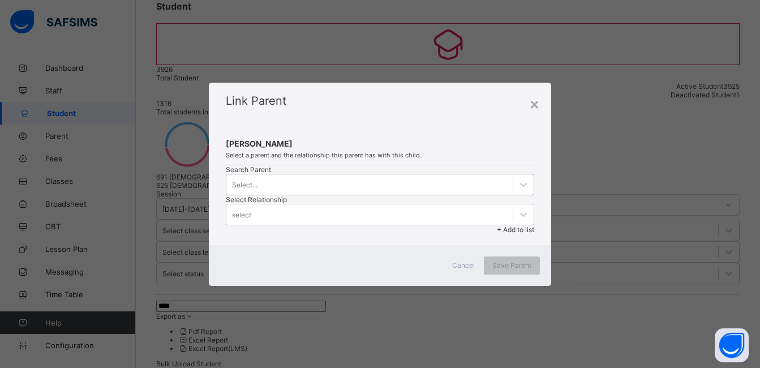
click at [260, 187] on div "Select..." at bounding box center [369, 184] width 286 height 16
click at [241, 188] on div "Select..." at bounding box center [244, 184] width 25 height 8
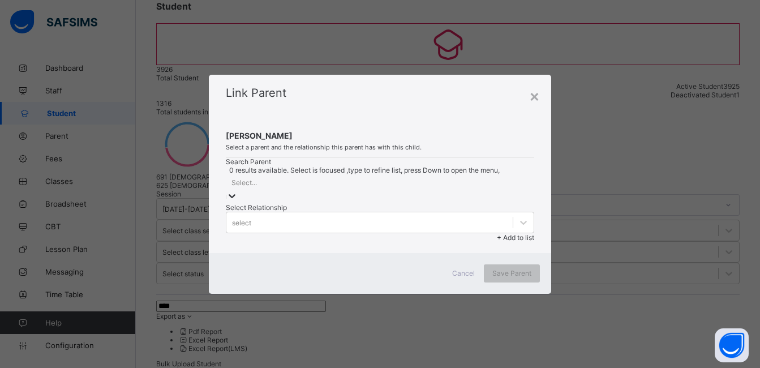
scroll to position [0, 0]
type input "****"
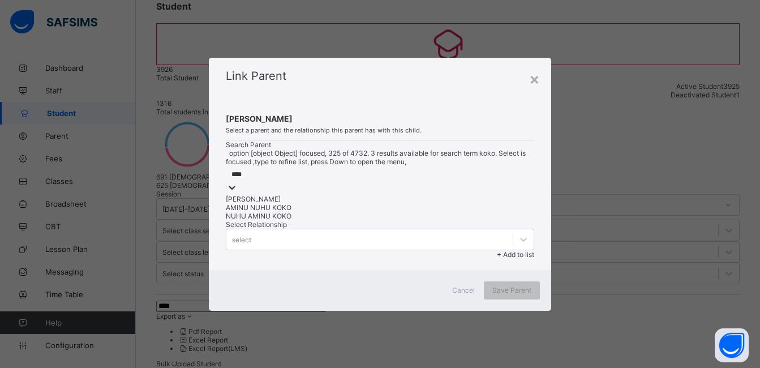
click at [262, 203] on div "KABIRU KOKO" at bounding box center [380, 199] width 308 height 8
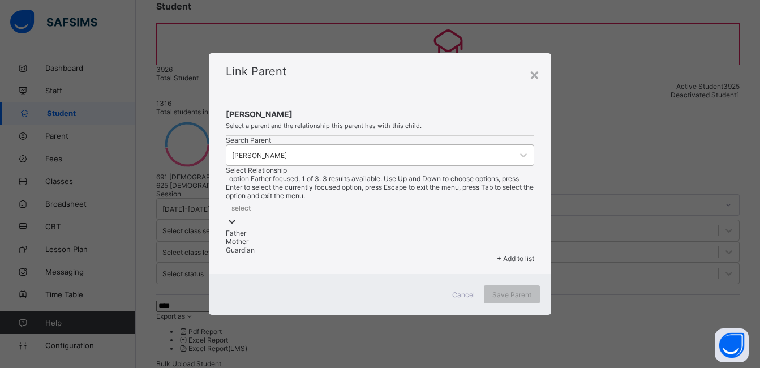
click at [462, 200] on div "select" at bounding box center [380, 208] width 308 height 16
click at [421, 229] on div "Father" at bounding box center [380, 233] width 308 height 8
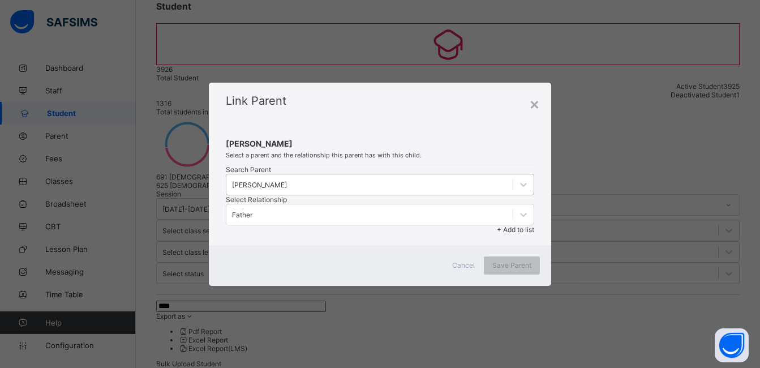
click at [531, 225] on span "+ Add to list" at bounding box center [515, 229] width 37 height 8
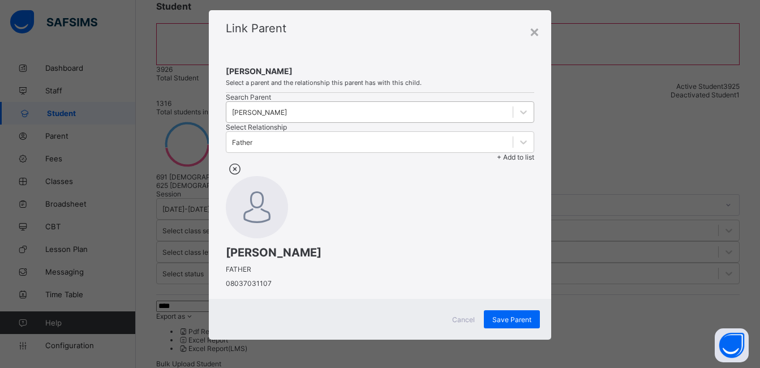
scroll to position [102, 0]
click at [511, 323] on span "Save Parent" at bounding box center [511, 319] width 39 height 8
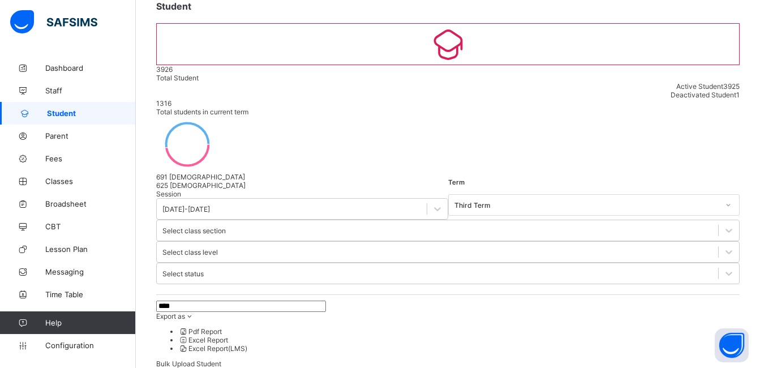
click at [195, 300] on input "****" at bounding box center [241, 305] width 170 height 11
type input "*"
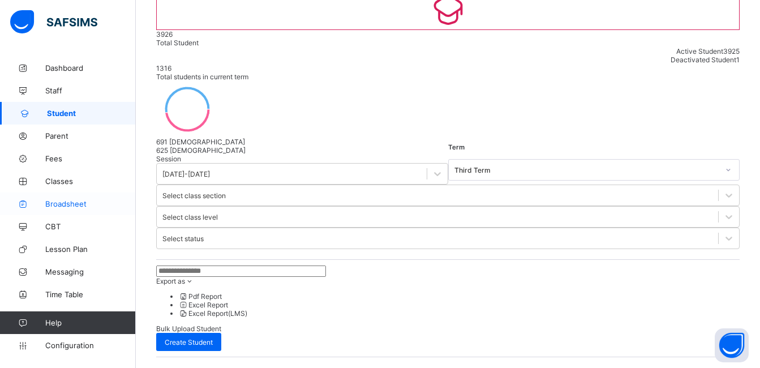
scroll to position [113, 0]
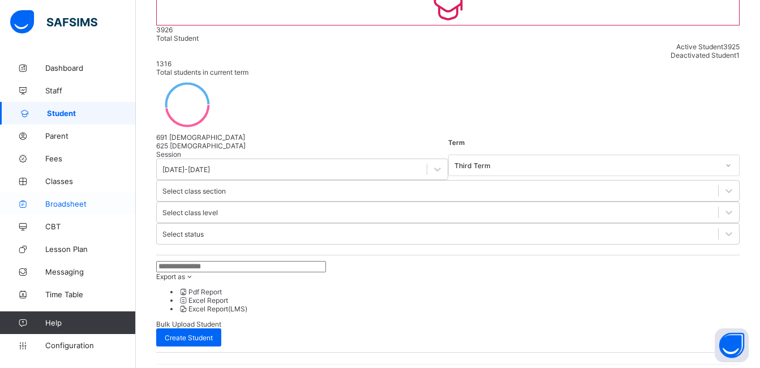
click at [69, 206] on span "Broadsheet" at bounding box center [90, 203] width 90 height 9
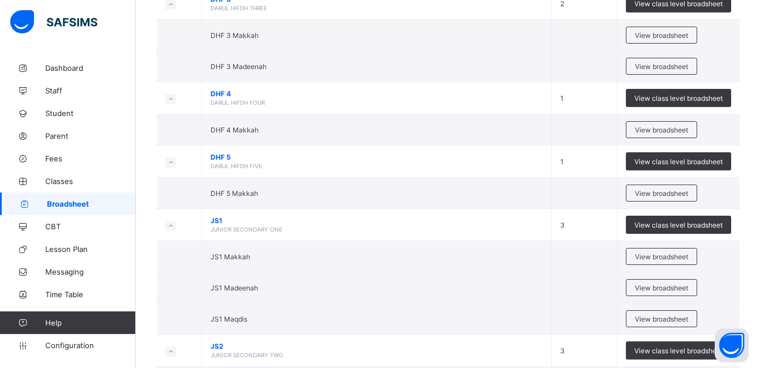
scroll to position [1935, 0]
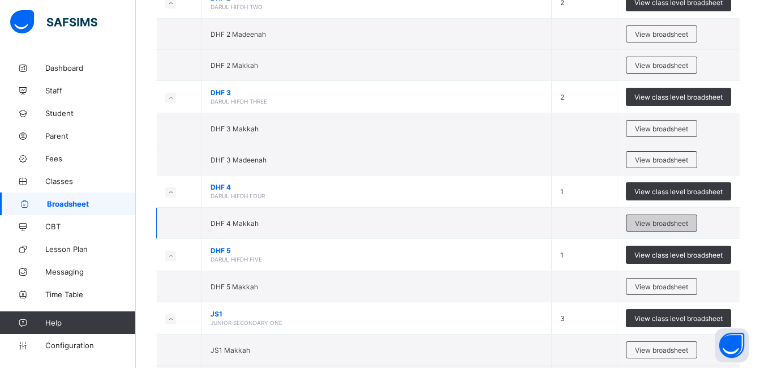
click at [666, 223] on span "View broadsheet" at bounding box center [661, 223] width 53 height 8
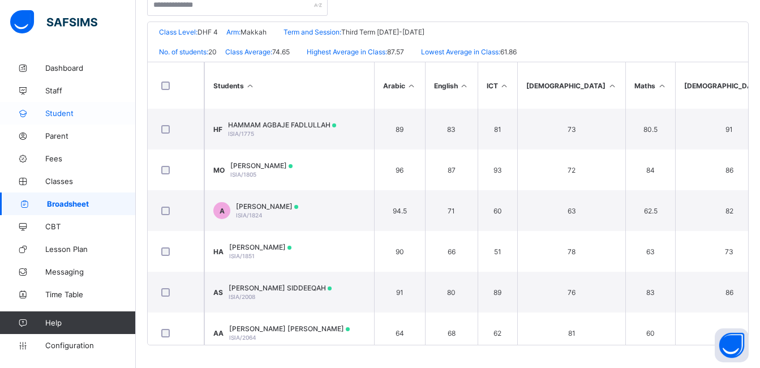
click at [66, 114] on span "Student" at bounding box center [90, 113] width 90 height 9
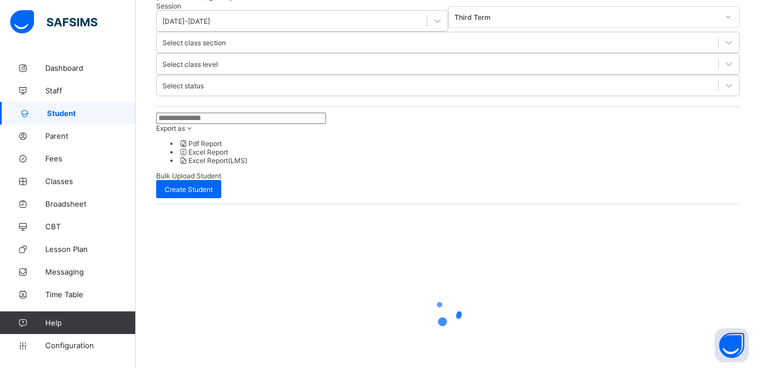
scroll to position [133, 0]
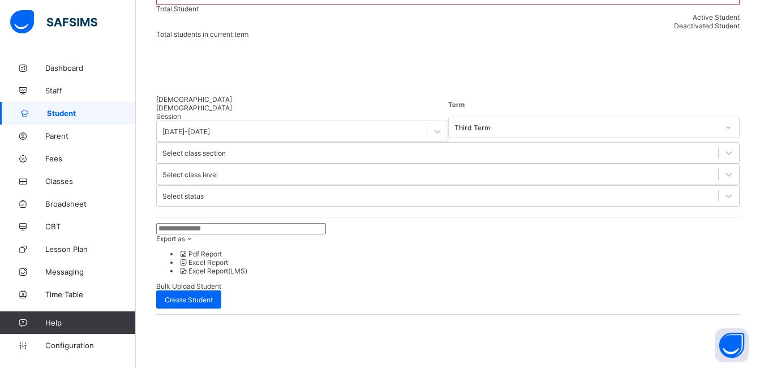
click at [240, 223] on input "text" at bounding box center [241, 228] width 170 height 11
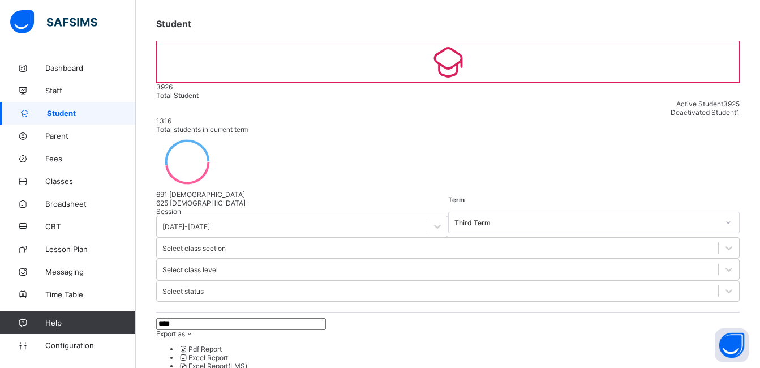
scroll to position [61, 0]
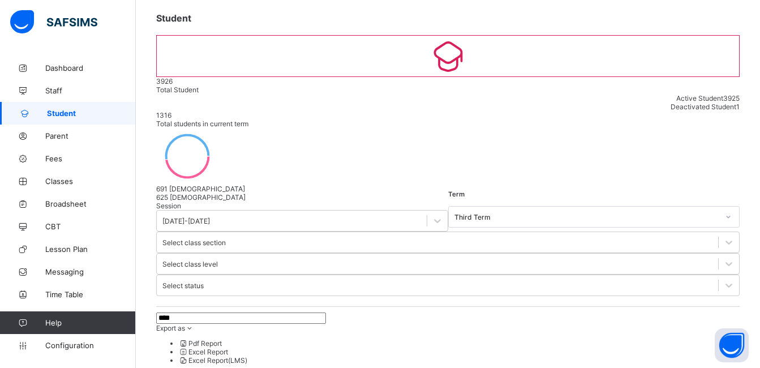
type input "****"
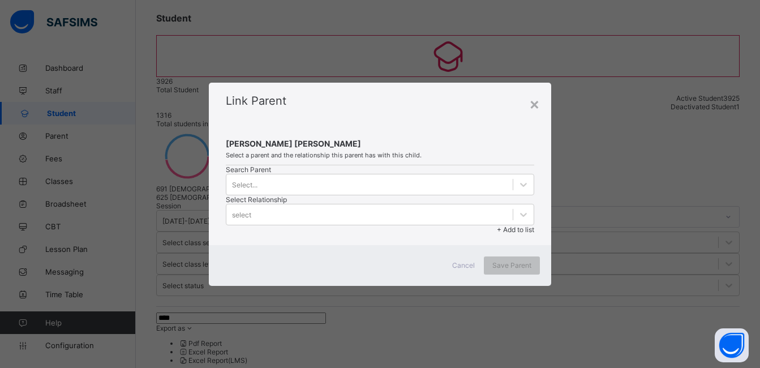
scroll to position [55, 0]
click at [245, 188] on div "Select..." at bounding box center [244, 184] width 25 height 8
click at [232, 188] on div "Select..." at bounding box center [244, 184] width 25 height 8
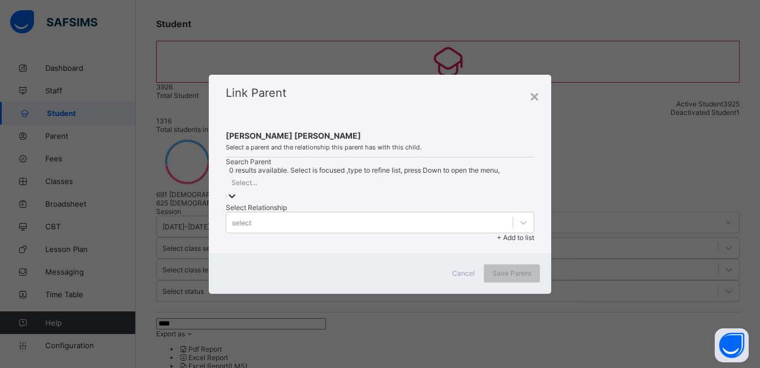
scroll to position [0, 0]
type input "****"
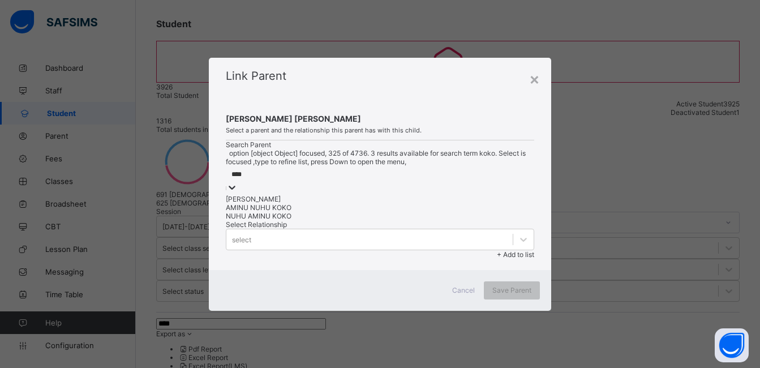
click at [253, 203] on div "KABIRU KOKO" at bounding box center [380, 199] width 308 height 8
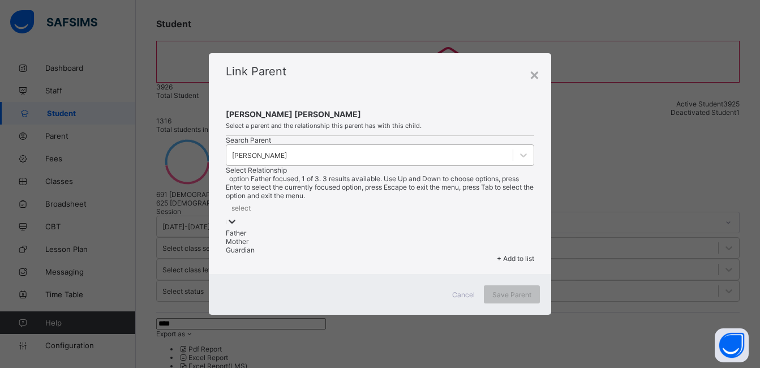
click at [238, 215] on icon at bounding box center [231, 220] width 11 height 11
click at [429, 229] on div "Father" at bounding box center [380, 233] width 308 height 8
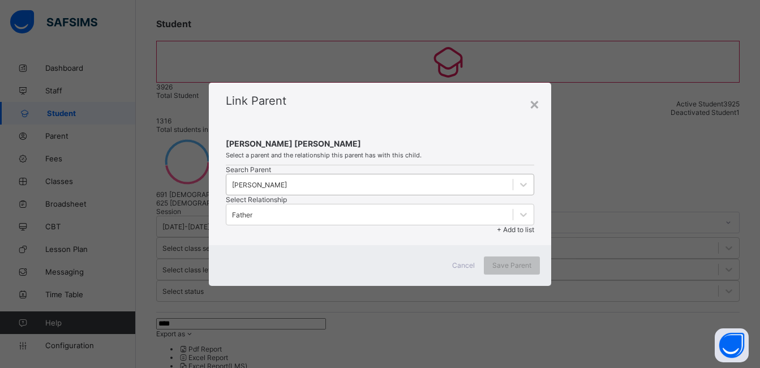
click at [511, 225] on span "+ Add to list" at bounding box center [515, 229] width 37 height 8
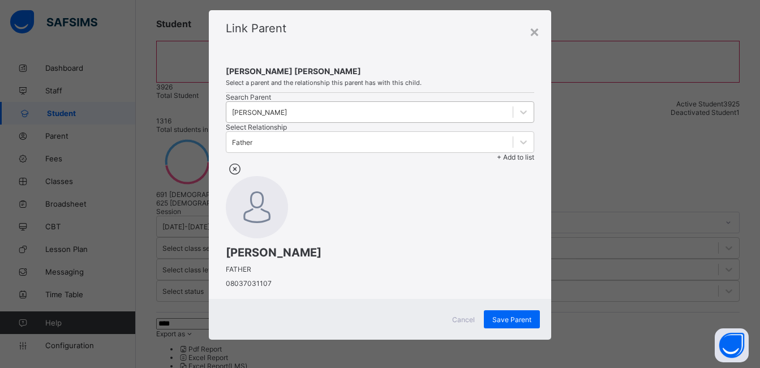
scroll to position [102, 0]
click at [503, 324] on div "Save Parent" at bounding box center [512, 319] width 56 height 18
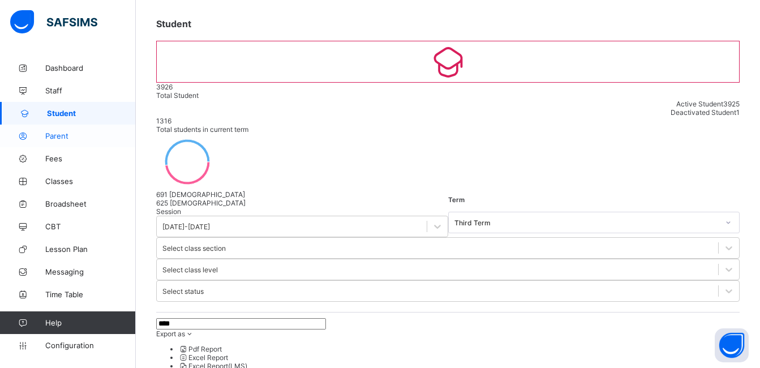
click at [61, 139] on span "Parent" at bounding box center [90, 135] width 90 height 9
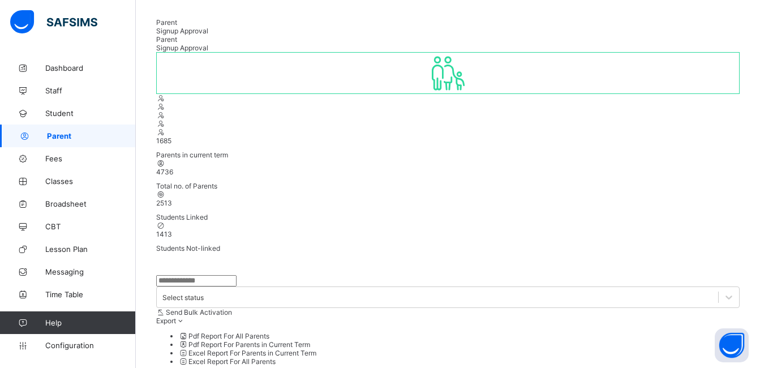
click at [220, 275] on input "text" at bounding box center [196, 280] width 80 height 11
type input "****"
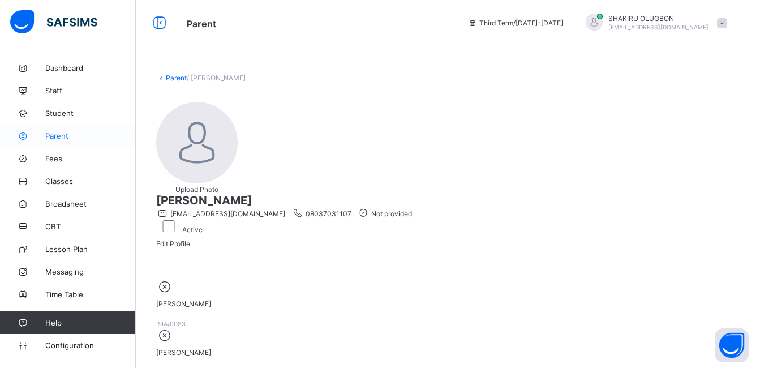
click at [62, 134] on span "Parent" at bounding box center [90, 135] width 90 height 9
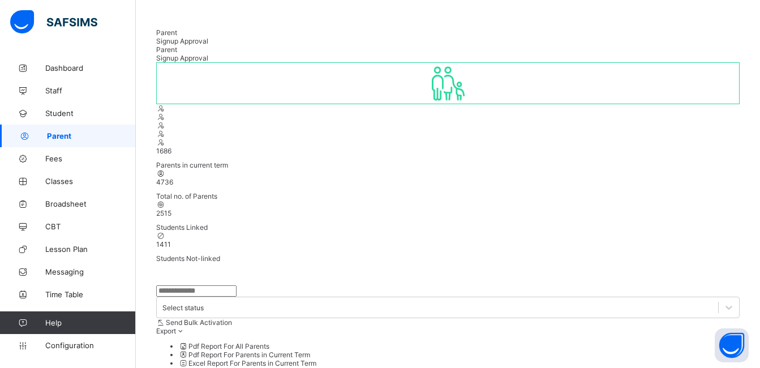
scroll to position [49, 0]
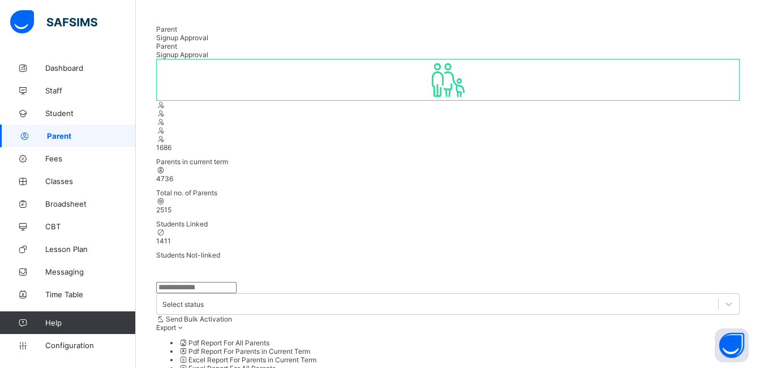
click at [227, 282] on input "text" at bounding box center [196, 287] width 80 height 11
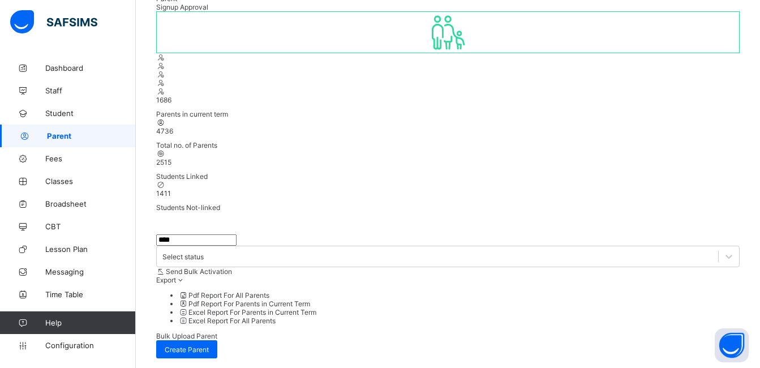
scroll to position [98, 0]
type input "****"
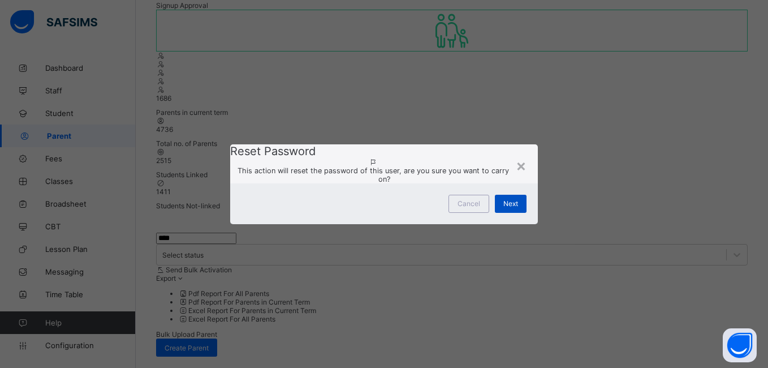
click at [506, 208] on span "Next" at bounding box center [510, 203] width 15 height 8
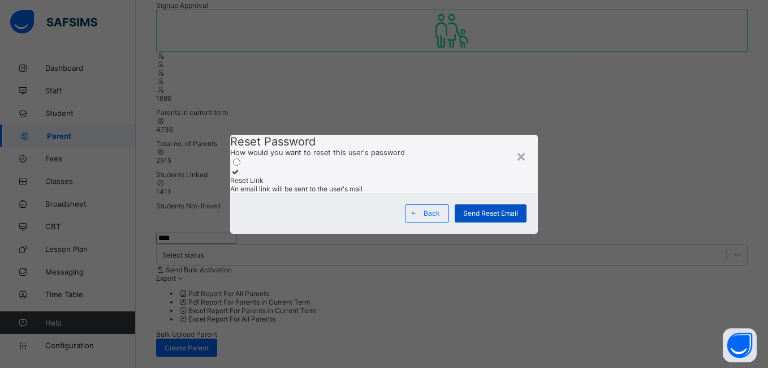
click at [483, 217] on span "Send Reset Email" at bounding box center [490, 213] width 55 height 8
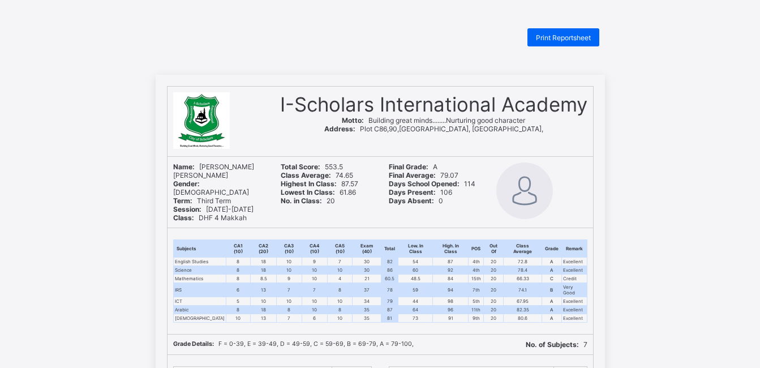
click at [577, 38] on span "Print Reportsheet" at bounding box center [563, 37] width 55 height 8
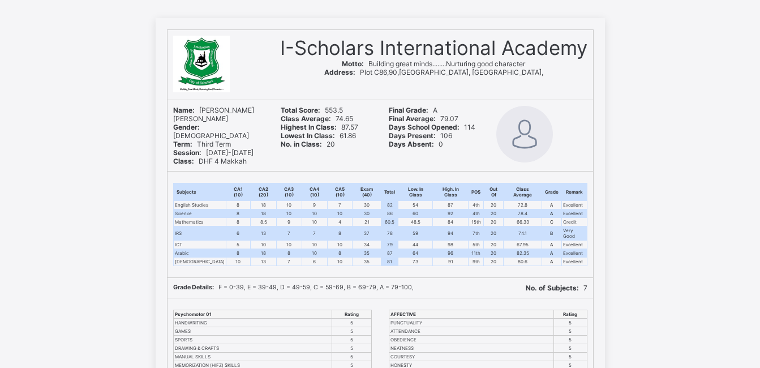
scroll to position [49, 0]
